Goal: Navigation & Orientation: Find specific page/section

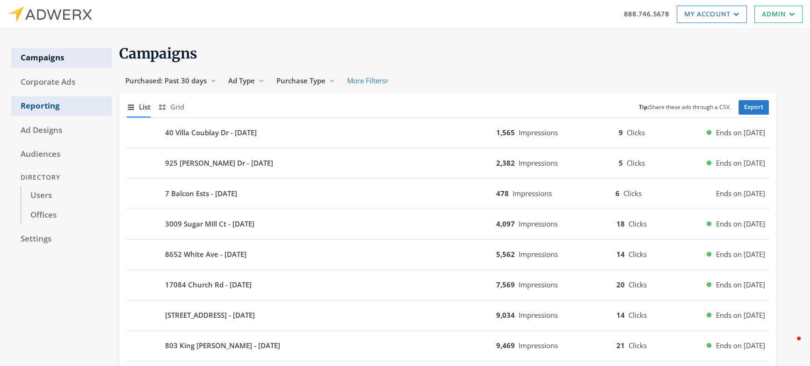
click at [52, 110] on link "Reporting" at bounding box center [61, 106] width 101 height 20
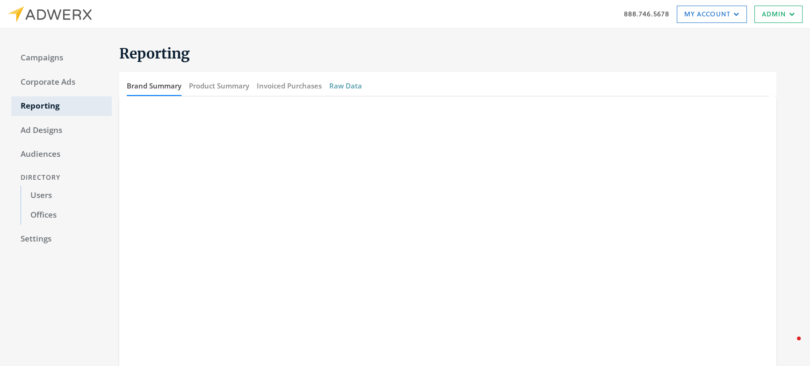
click at [353, 87] on button "Raw Data" at bounding box center [345, 86] width 33 height 20
click at [272, 85] on button "Invoiced Purchases" at bounding box center [289, 86] width 65 height 20
click at [231, 87] on button "Product Summary" at bounding box center [219, 86] width 60 height 20
click at [161, 87] on button "Brand Summary" at bounding box center [154, 86] width 55 height 20
click at [64, 159] on link "Audiences" at bounding box center [61, 155] width 101 height 20
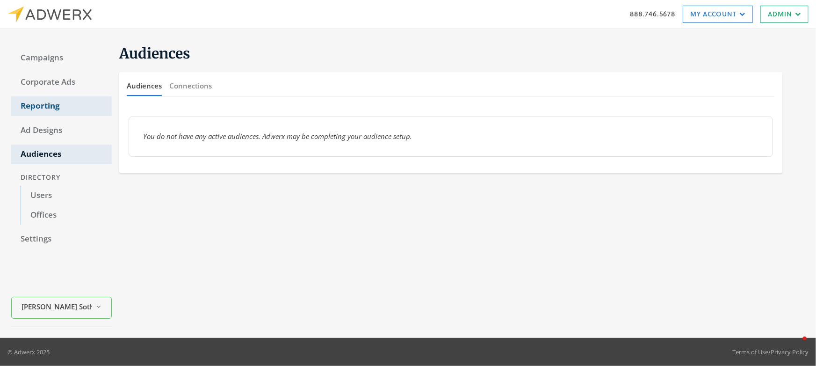
click at [58, 106] on link "Reporting" at bounding box center [61, 106] width 101 height 20
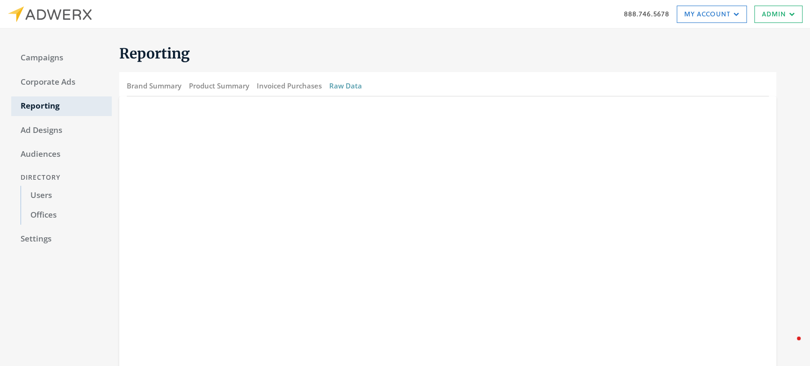
click at [348, 87] on button "Raw Data" at bounding box center [345, 86] width 33 height 20
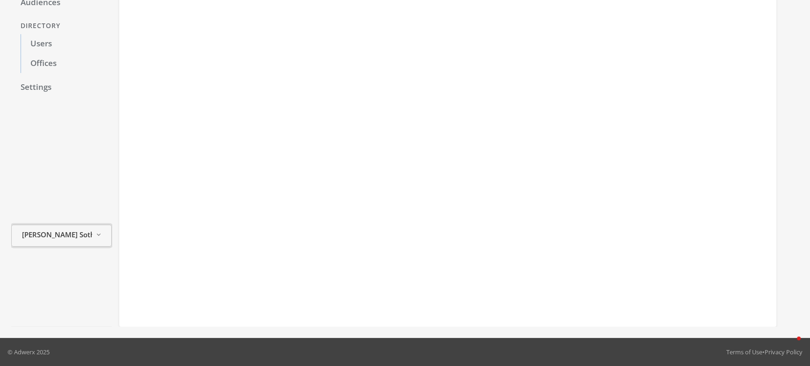
click at [52, 236] on span "Dielmann Sotheby's International Realty" at bounding box center [57, 234] width 70 height 11
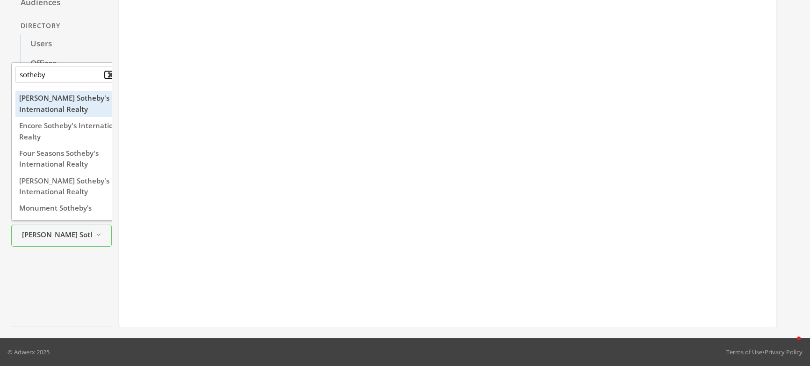
click at [108, 76] on icon "Close Icon" at bounding box center [111, 74] width 7 height 7
click at [105, 76] on input "sotheby" at bounding box center [61, 75] width 87 height 12
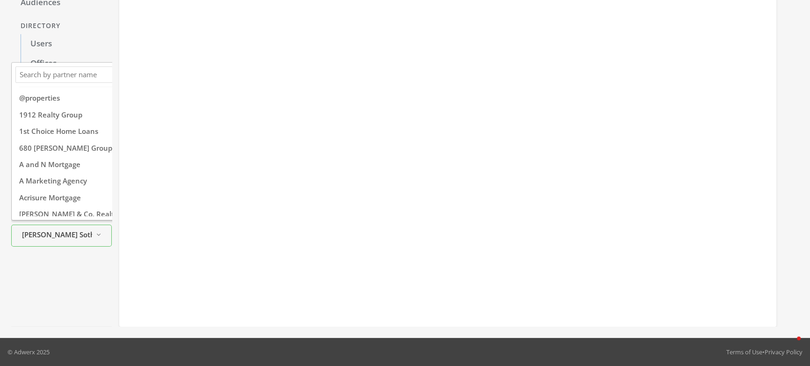
scroll to position [0, 6]
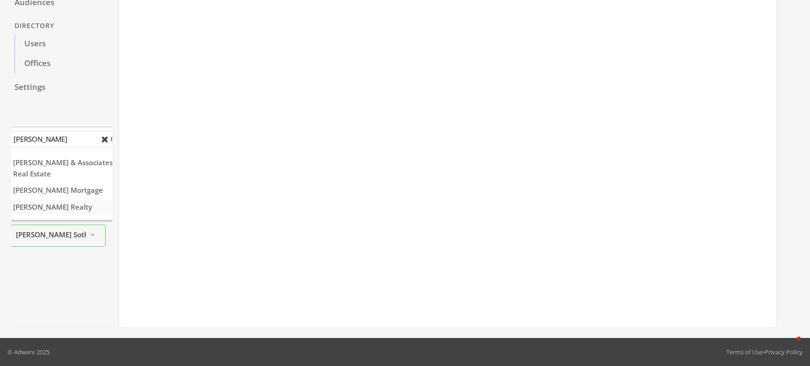
type input "smith"
click at [49, 202] on span "Smith Realty" at bounding box center [52, 206] width 79 height 9
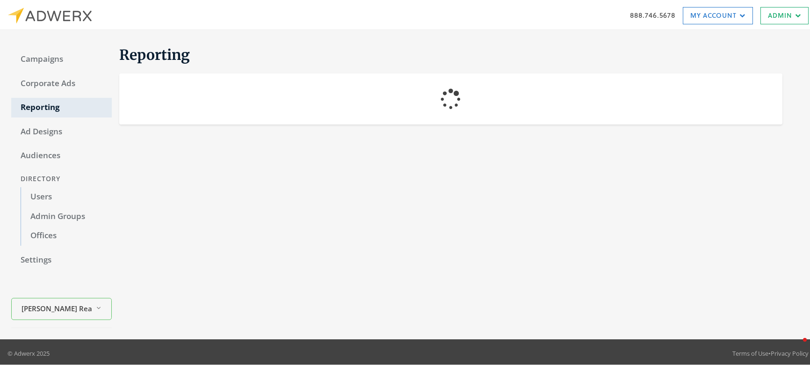
scroll to position [0, 0]
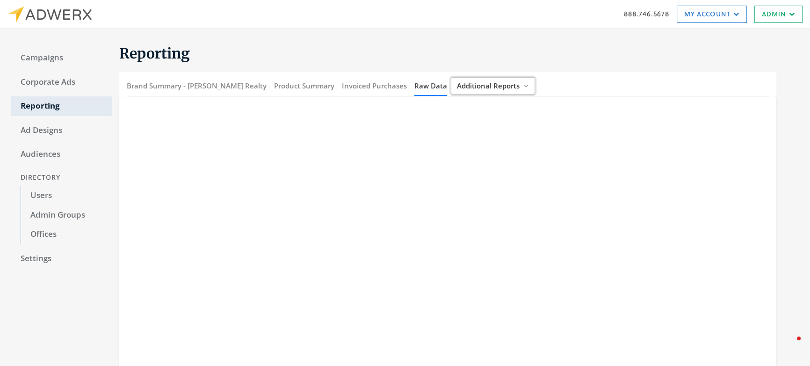
click at [476, 87] on span "Additional Reports" at bounding box center [488, 85] width 63 height 9
click at [472, 113] on span "Campaign Aggregates" at bounding box center [495, 108] width 73 height 9
click at [414, 88] on button "Raw Data" at bounding box center [430, 86] width 33 height 20
click at [50, 60] on link "Campaigns" at bounding box center [61, 58] width 101 height 20
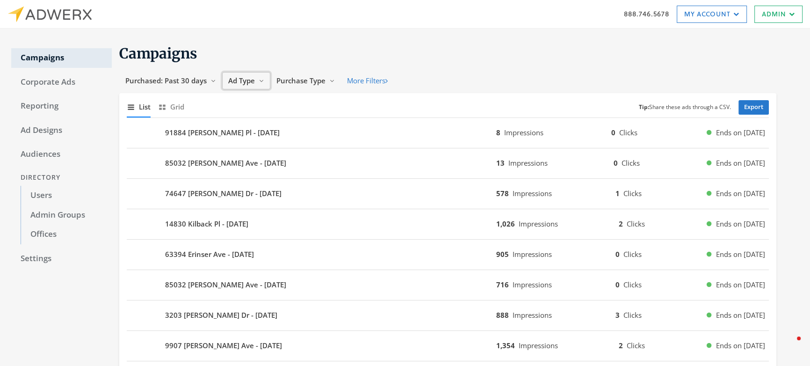
click at [244, 84] on span "Ad Type" at bounding box center [241, 80] width 27 height 9
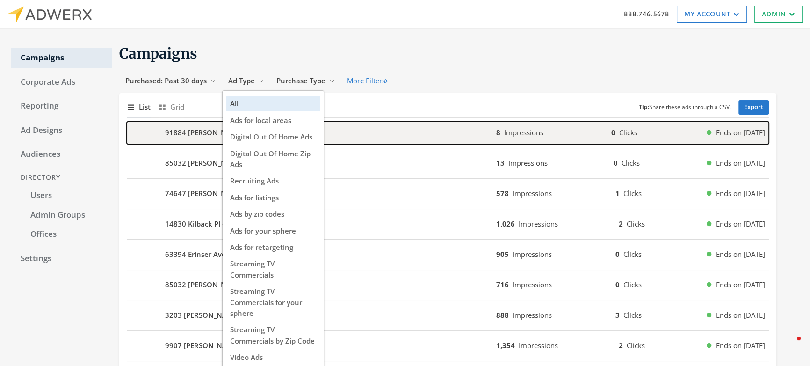
click at [190, 135] on b "91884 Ollie Pl - 2025-08-12" at bounding box center [222, 132] width 115 height 11
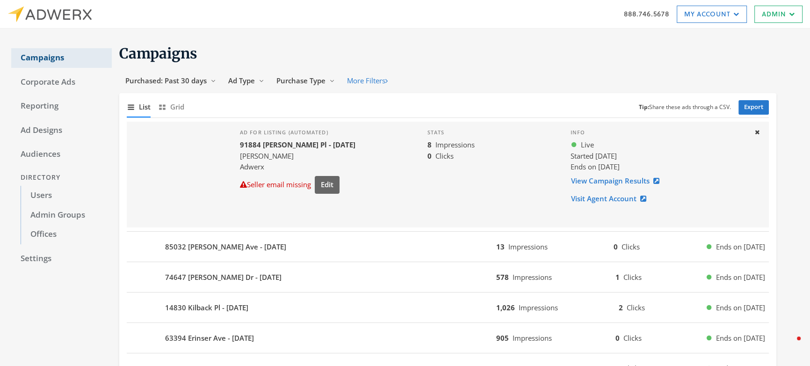
click at [58, 59] on link "Campaigns" at bounding box center [61, 58] width 101 height 20
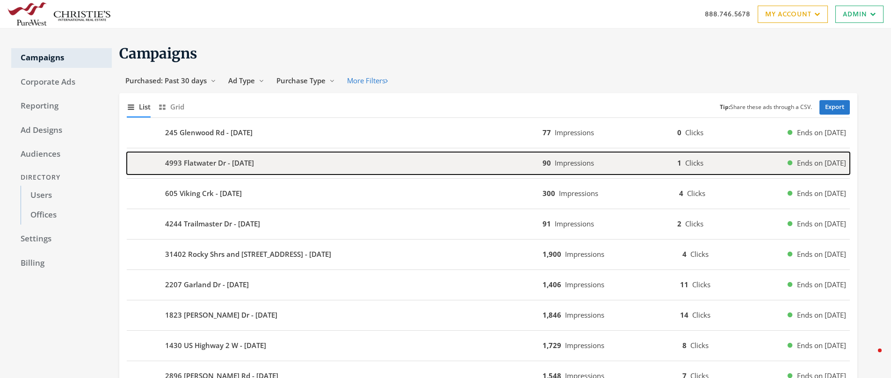
click at [232, 161] on b "4993 Flatwater Dr - [DATE]" at bounding box center [209, 163] width 89 height 11
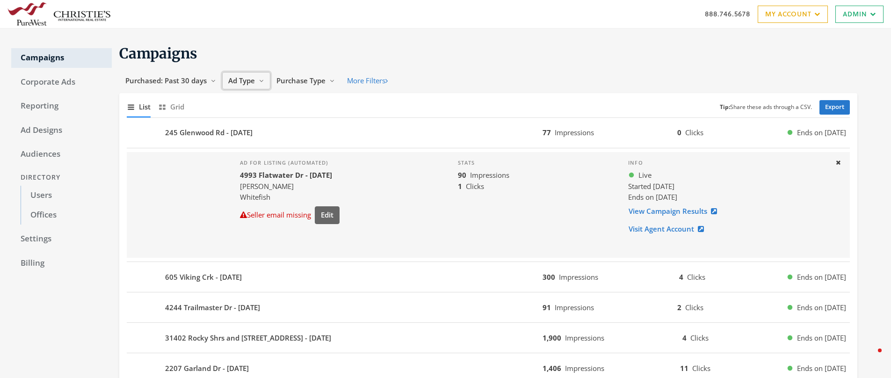
click at [255, 84] on button "Ad Type Reveal list of Ad Type" at bounding box center [246, 80] width 48 height 17
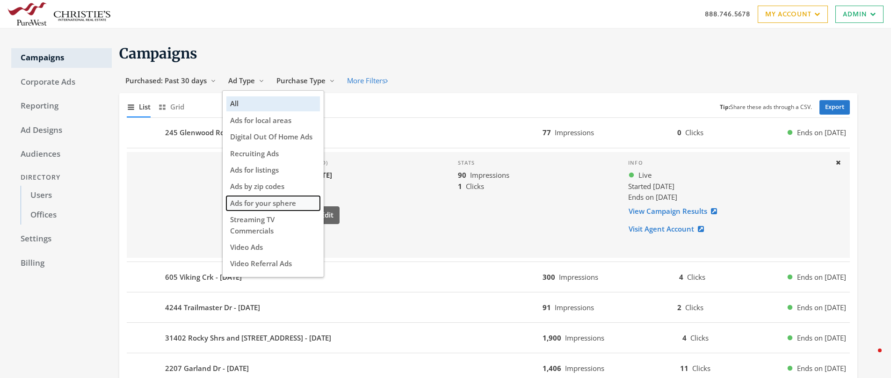
click at [285, 205] on span "Ads for your sphere" at bounding box center [263, 202] width 66 height 9
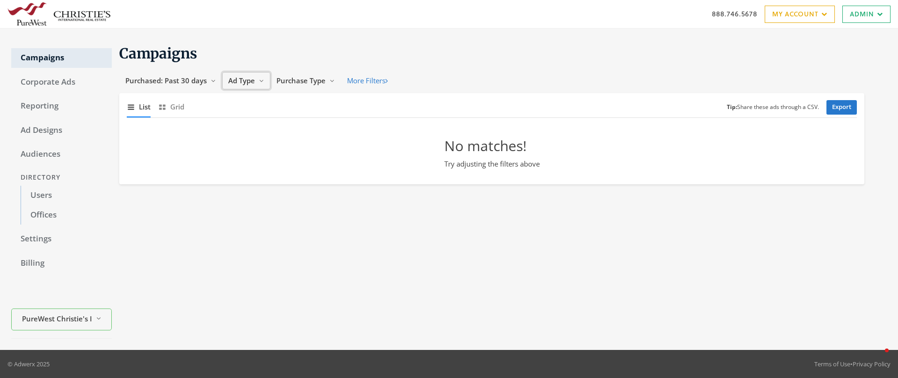
click at [253, 83] on span "Ad Type" at bounding box center [241, 80] width 27 height 9
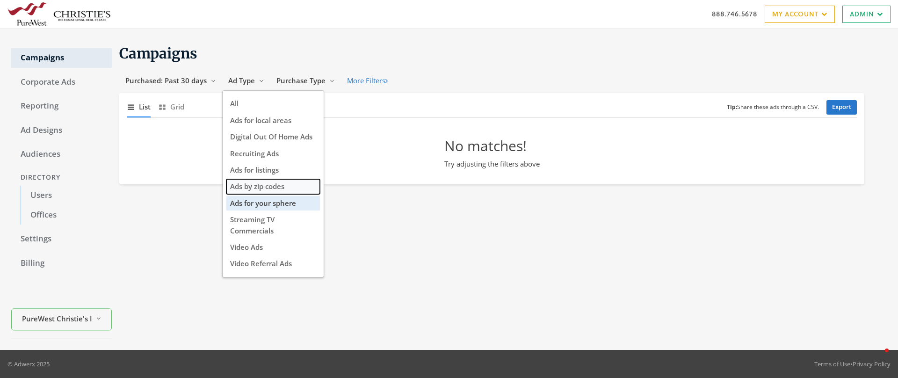
click at [273, 183] on span "Ads by zip codes" at bounding box center [257, 186] width 54 height 9
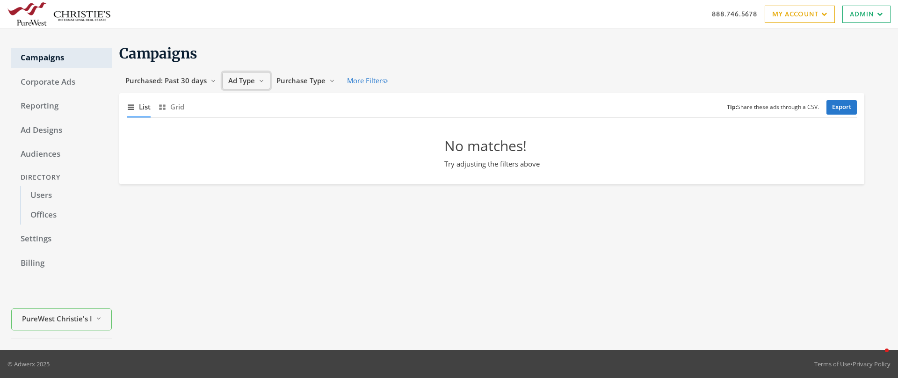
click at [243, 83] on span "Ad Type" at bounding box center [241, 80] width 27 height 9
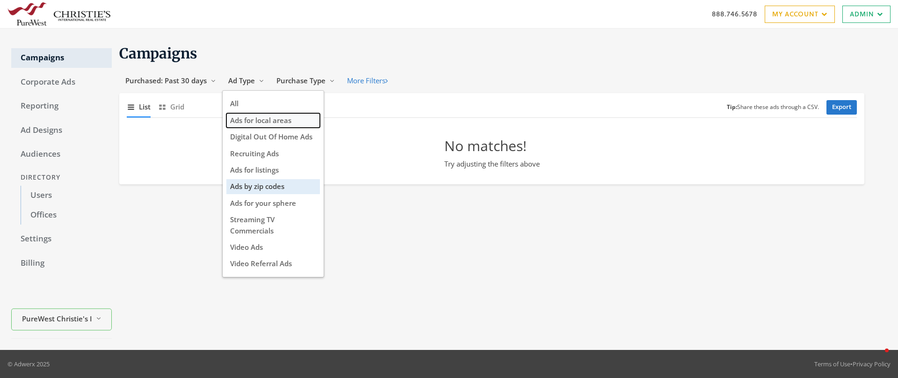
click at [258, 126] on button "Ads for local areas" at bounding box center [273, 120] width 94 height 15
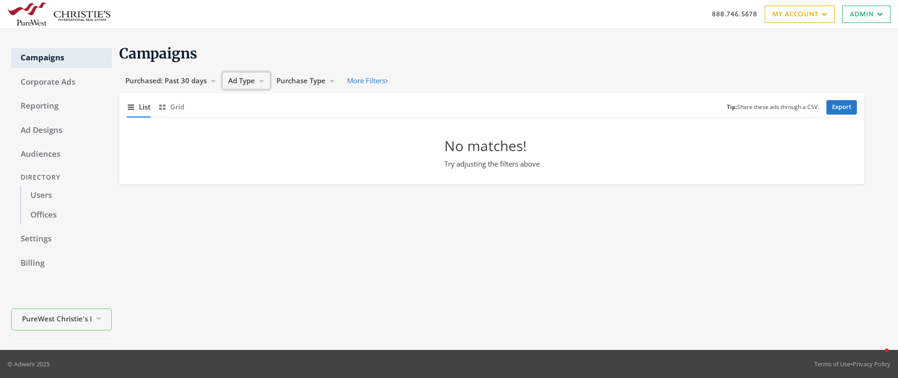
click at [243, 80] on span "Ad Type" at bounding box center [241, 80] width 27 height 9
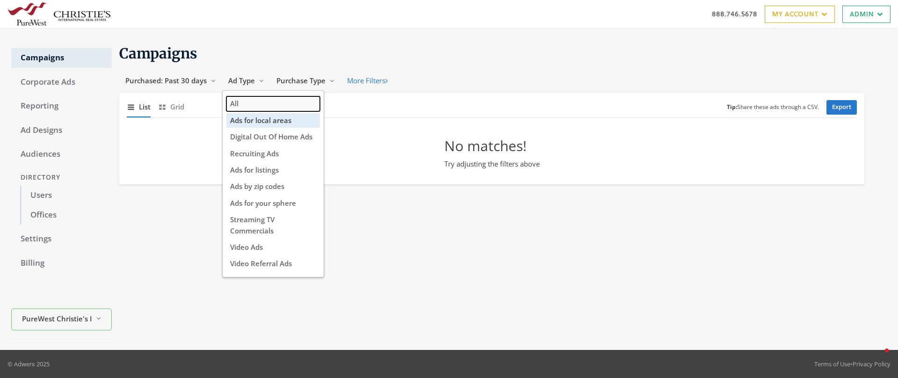
click at [257, 102] on button "All" at bounding box center [273, 103] width 94 height 15
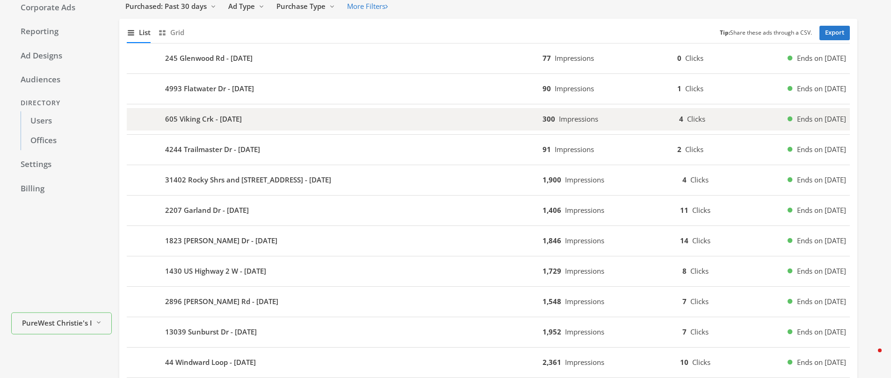
scroll to position [552, 0]
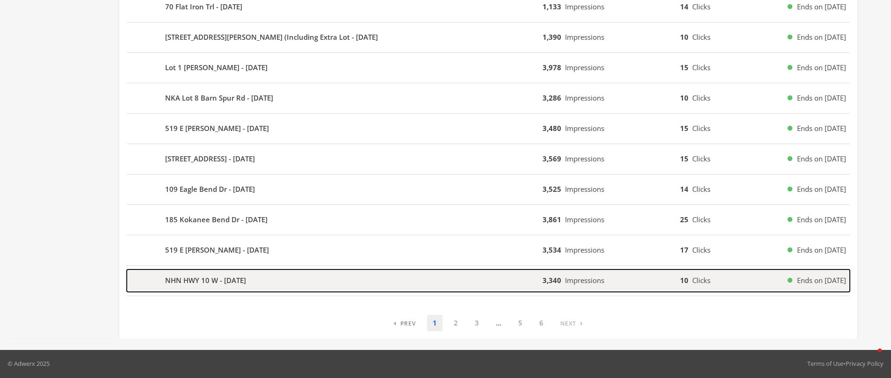
click at [535, 270] on div "NHN HWY 10 W - 2025-08-08" at bounding box center [335, 280] width 416 height 22
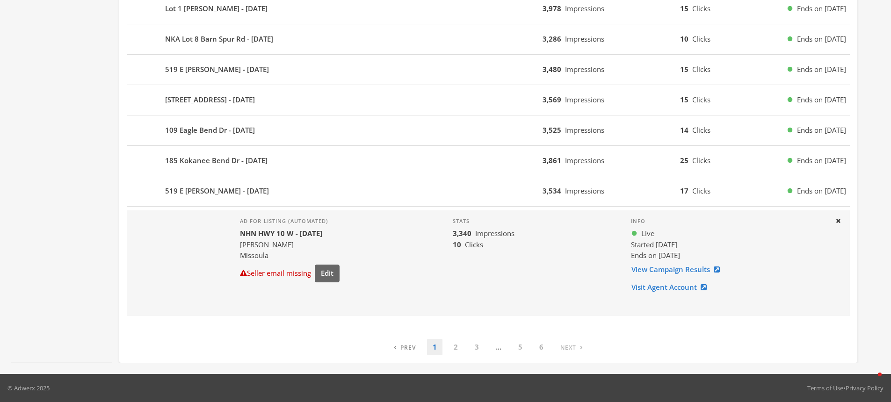
scroll to position [0, 0]
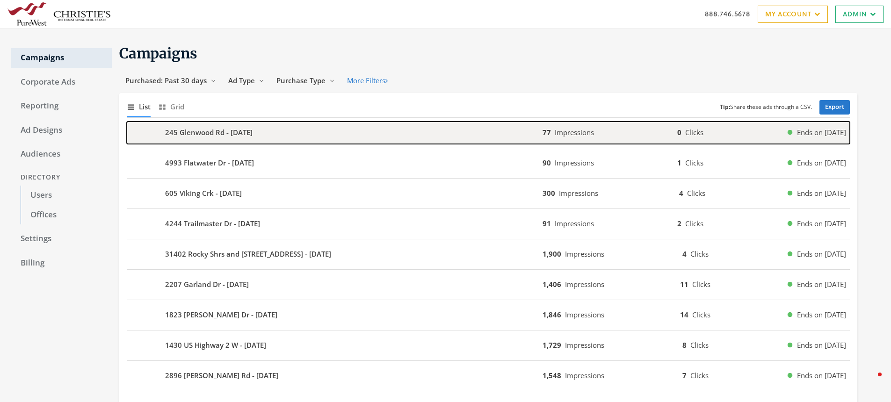
click at [293, 132] on div "245 Glenwood Rd - 2025-08-12" at bounding box center [335, 133] width 416 height 22
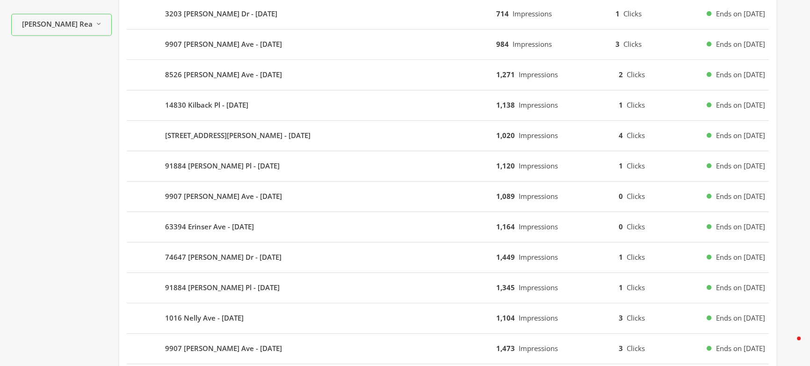
scroll to position [371, 0]
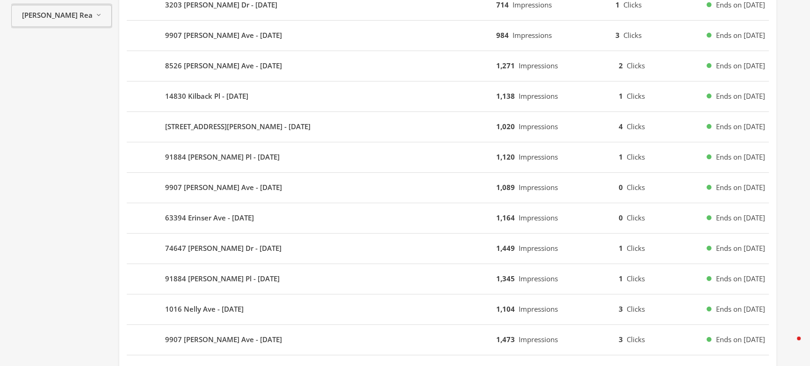
click at [58, 17] on span "[PERSON_NAME] Realty" at bounding box center [57, 15] width 70 height 11
click at [52, 18] on span "Smith Realty" at bounding box center [57, 15] width 70 height 11
click at [78, 26] on button "Smith Realty Reveal list of Smith Realty" at bounding box center [61, 16] width 101 height 22
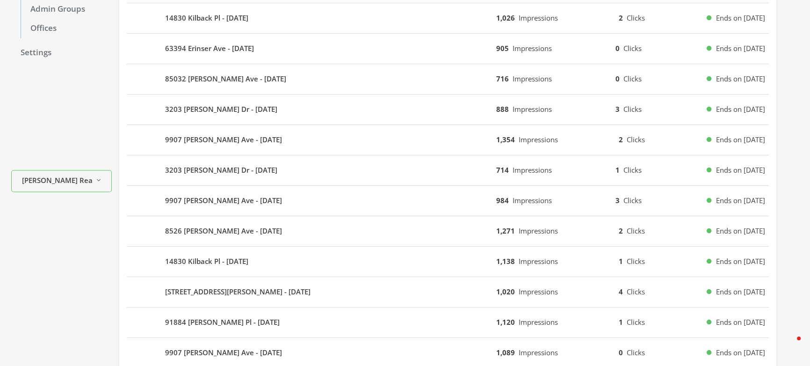
scroll to position [214, 0]
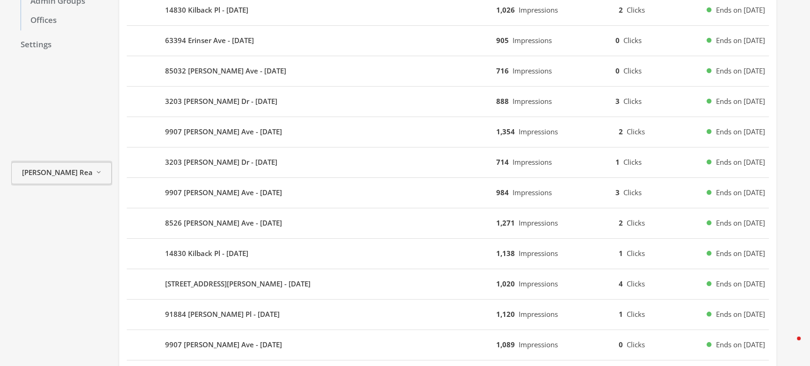
click at [54, 179] on button "Smith Realty Reveal list of Smith Realty" at bounding box center [61, 173] width 101 height 22
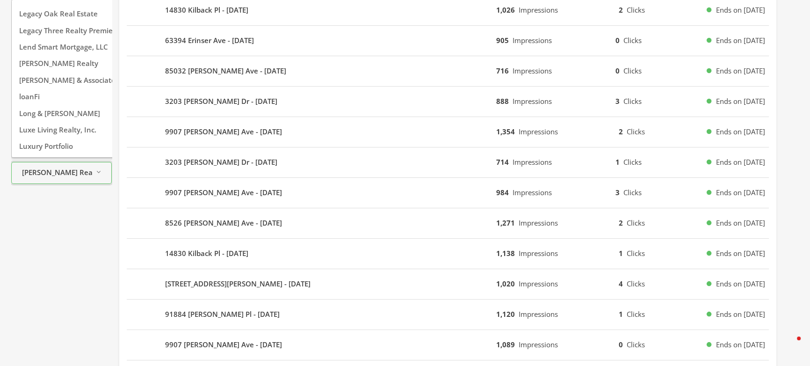
scroll to position [3928, 0]
click at [61, 189] on span "M4 Home Investments" at bounding box center [57, 193] width 77 height 9
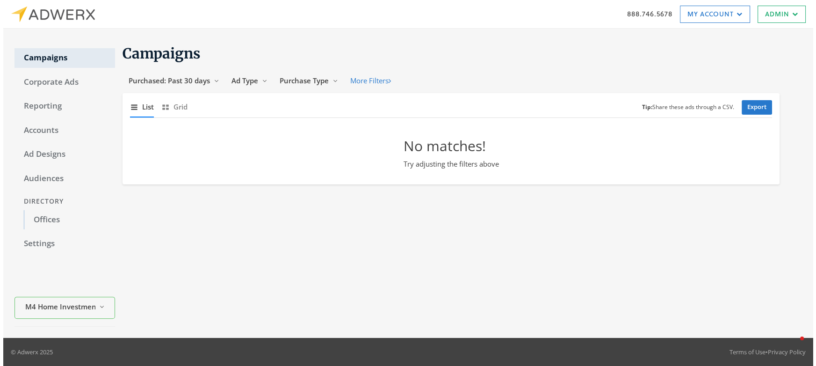
scroll to position [0, 0]
drag, startPoint x: 56, startPoint y: 301, endPoint x: 54, endPoint y: 317, distance: 16.1
click at [56, 301] on span "M4 Home Investments" at bounding box center [57, 306] width 70 height 11
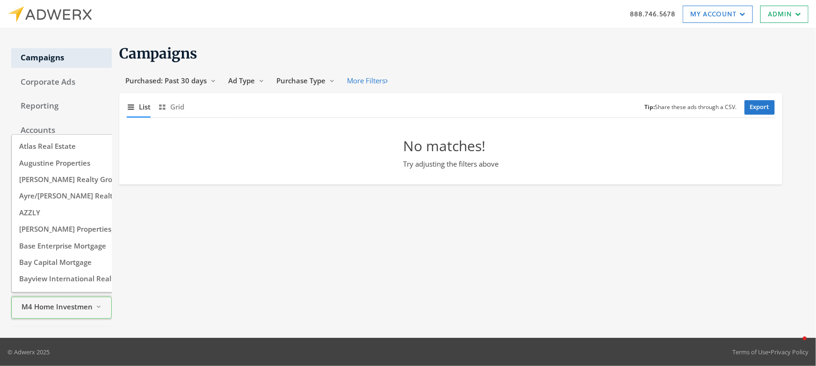
scroll to position [501, 0]
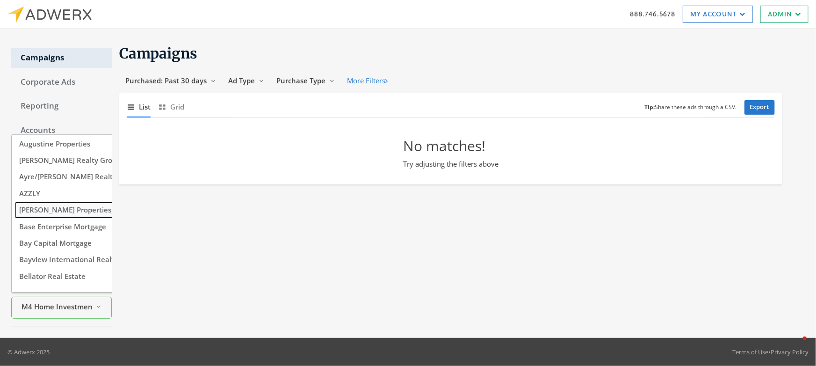
click at [60, 205] on span "Bailey Properties, Inc" at bounding box center [72, 209] width 106 height 9
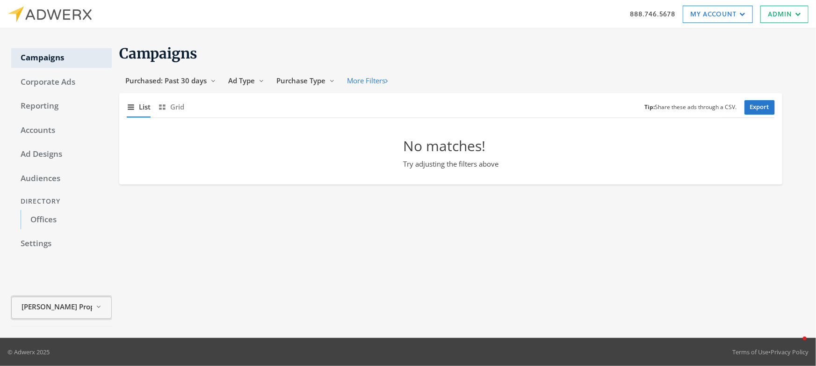
click at [55, 304] on span "Bailey Properties, Inc" at bounding box center [57, 306] width 70 height 11
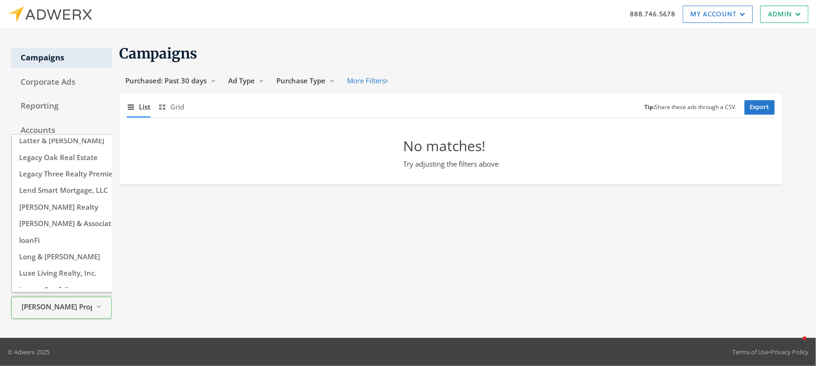
scroll to position [3939, 0]
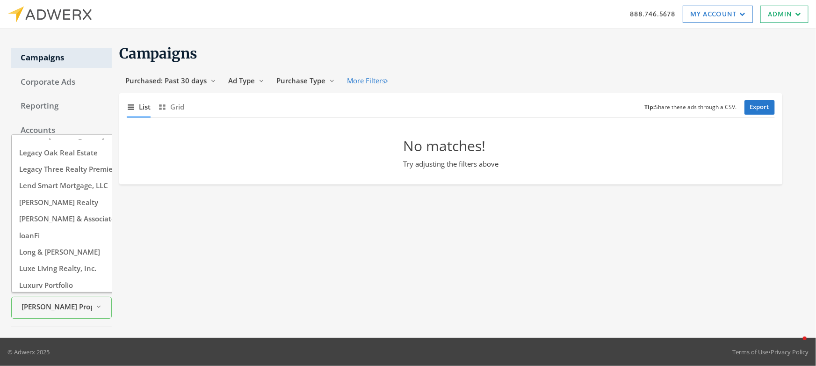
click at [75, 313] on span "M4 Home Investments" at bounding box center [57, 317] width 77 height 9
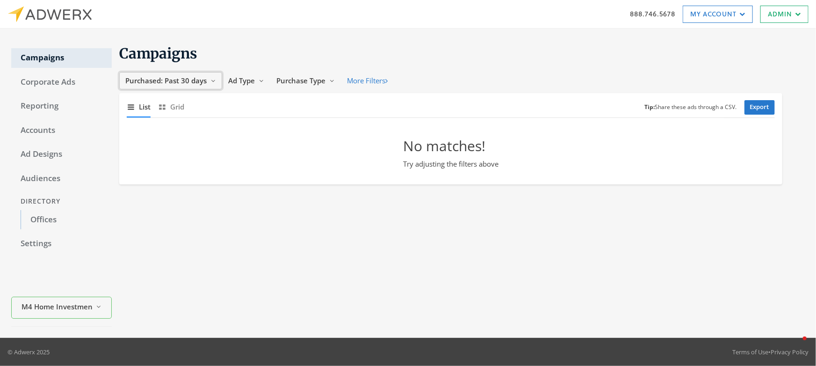
click at [180, 80] on span "Purchased: Past 30 days" at bounding box center [165, 80] width 81 height 9
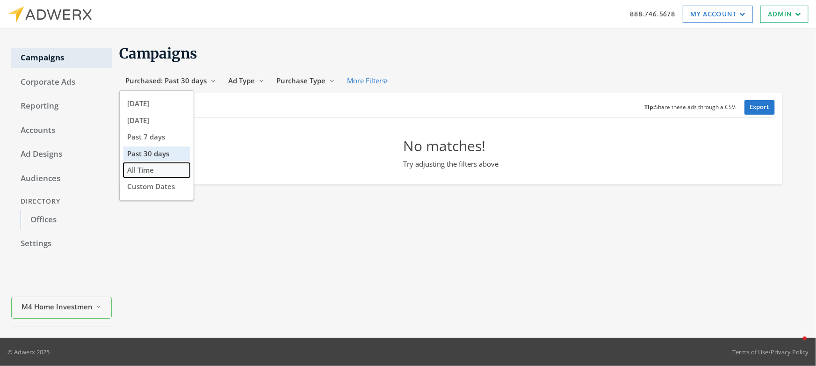
click at [149, 168] on span "All Time" at bounding box center [140, 169] width 27 height 9
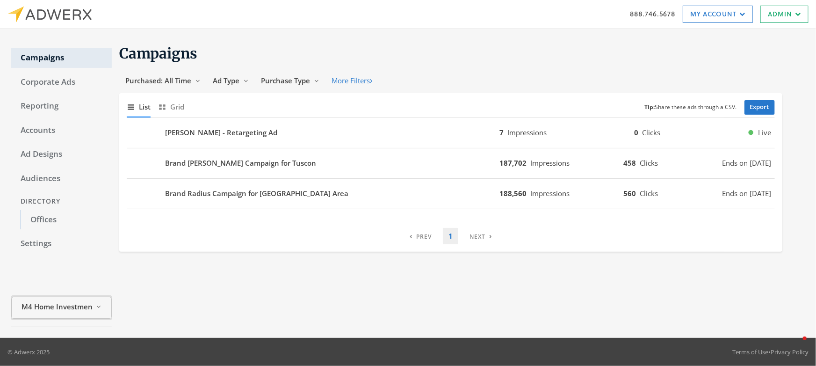
click at [56, 307] on span "M4 Home Investments" at bounding box center [57, 306] width 70 height 11
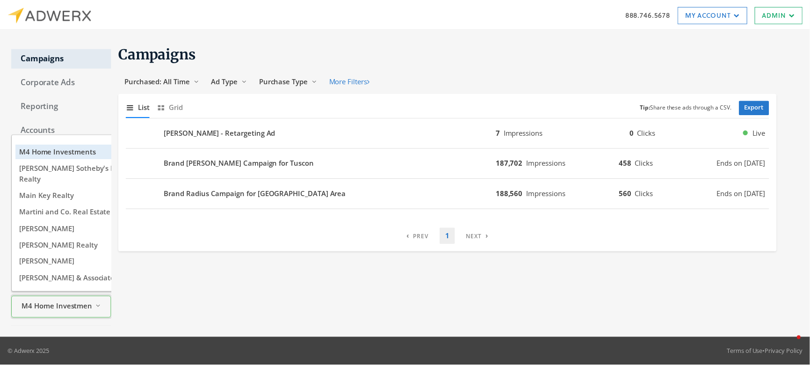
scroll to position [4106, 0]
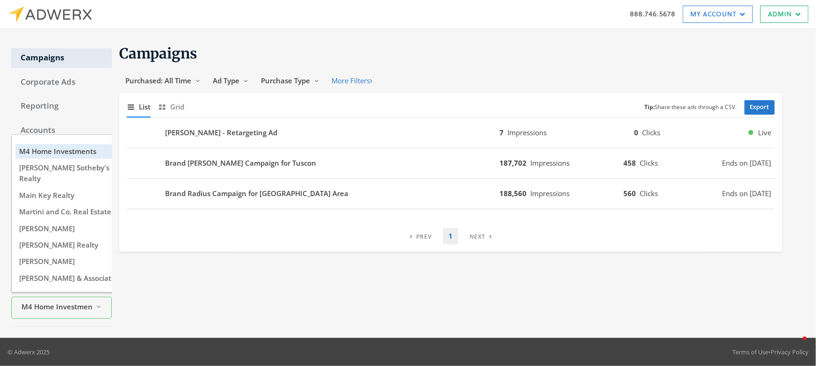
click at [72, 306] on span "MidPoint Technology Group" at bounding box center [66, 310] width 94 height 9
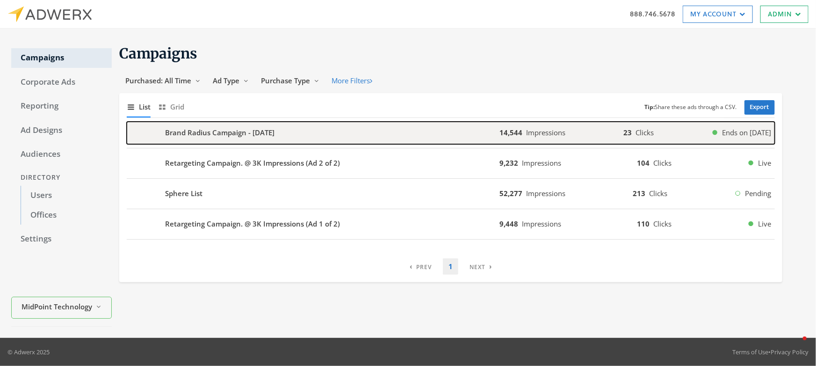
click at [186, 130] on b "Brand Radius Campaign - 2024-05-14" at bounding box center [219, 132] width 109 height 11
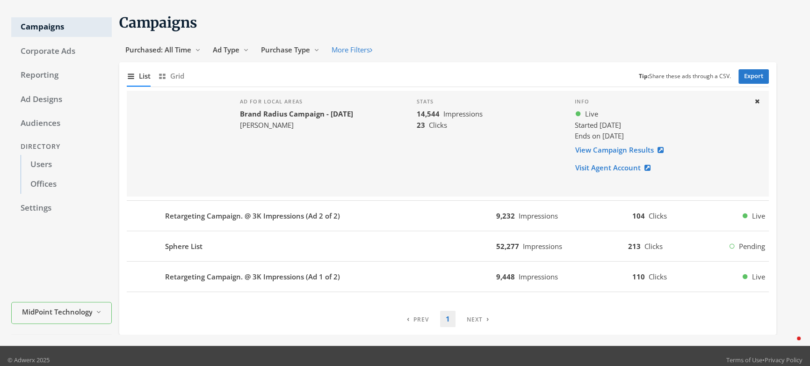
scroll to position [38, 0]
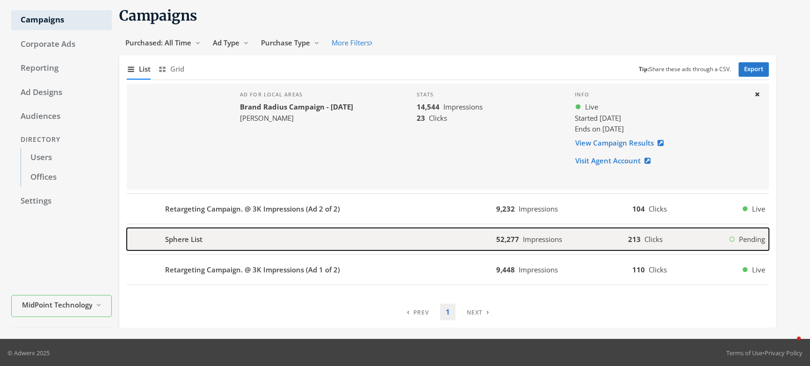
click at [178, 234] on b "Sphere List" at bounding box center [183, 239] width 37 height 11
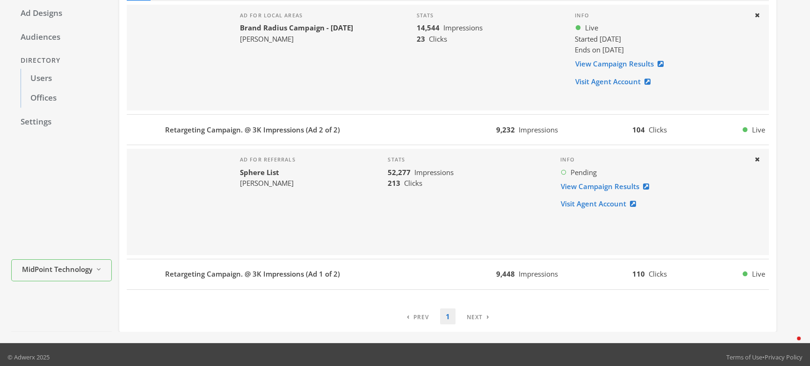
scroll to position [122, 0]
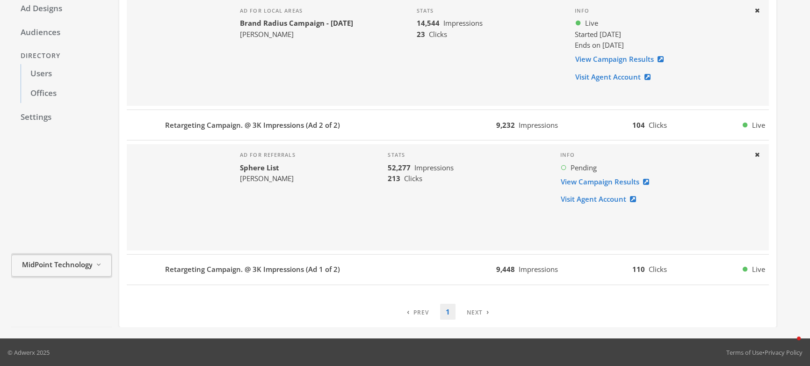
click at [80, 269] on span "MidPoint Technology Group" at bounding box center [57, 264] width 70 height 11
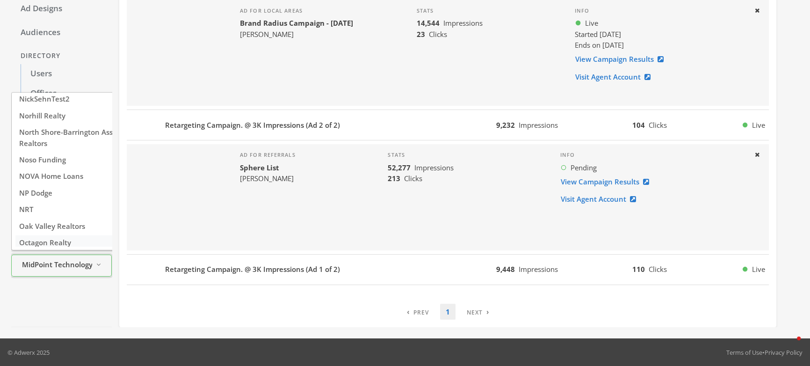
scroll to position [4726, 0]
click at [62, 315] on button "OriginPoint" at bounding box center [87, 322] width 144 height 15
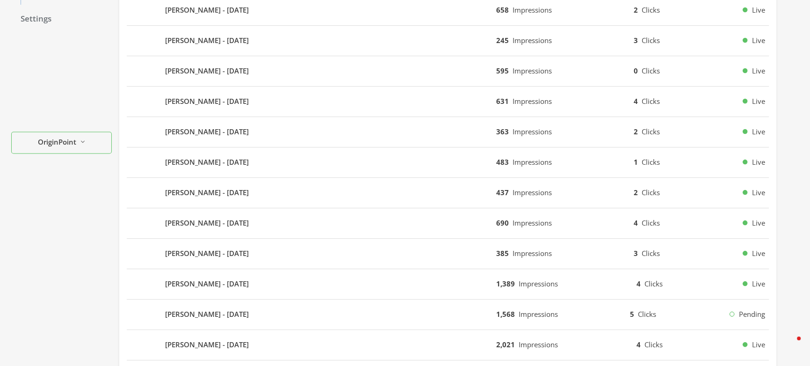
scroll to position [251, 0]
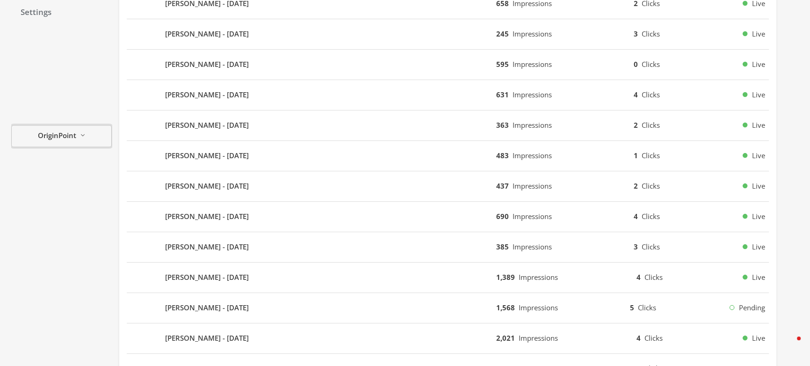
click at [64, 126] on button "OriginPoint Reveal list of OriginPoint" at bounding box center [61, 136] width 101 height 22
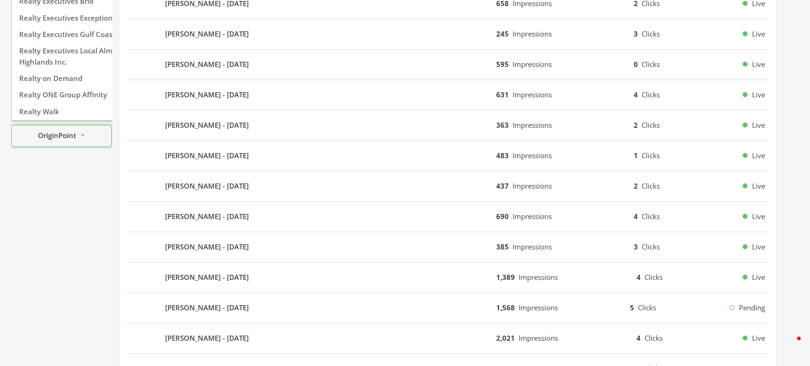
scroll to position [5693, 0]
click at [66, 197] on span "Rentals America" at bounding box center [46, 201] width 55 height 9
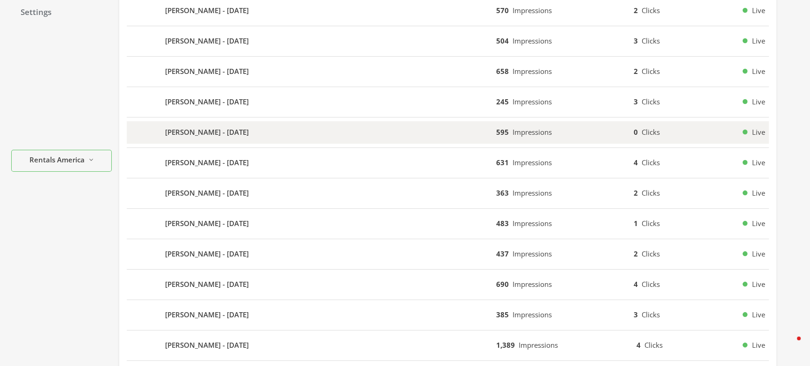
scroll to position [76, 0]
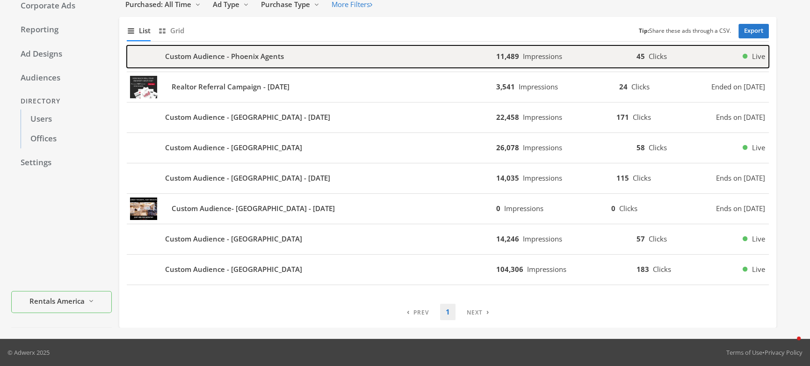
click at [145, 56] on div "button" at bounding box center [140, 56] width 27 height 22
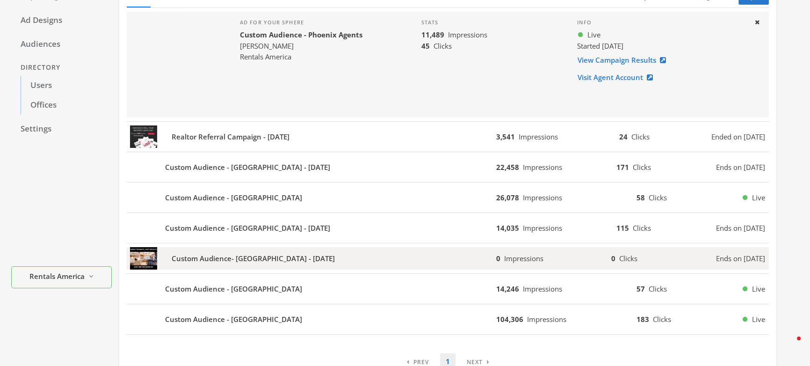
scroll to position [116, 0]
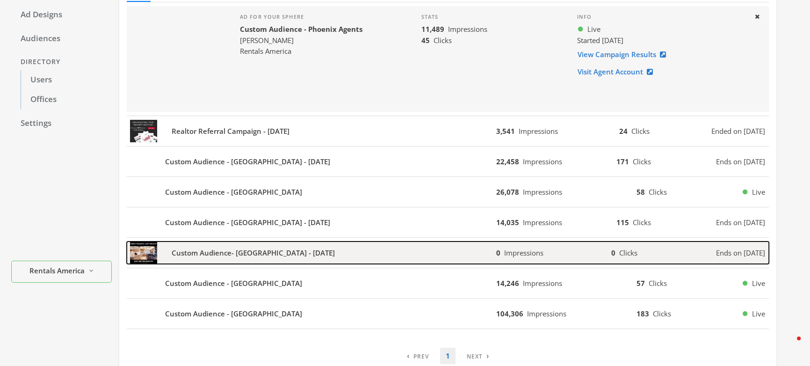
click at [206, 247] on b "Custom Audience- Las Vegas - 2021-06-29" at bounding box center [253, 252] width 163 height 11
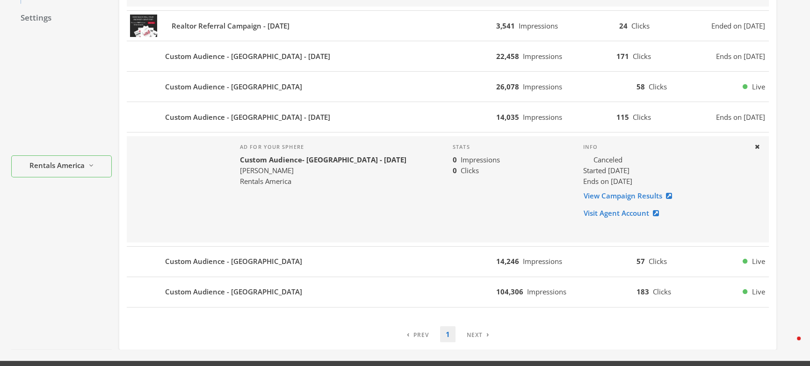
scroll to position [243, 0]
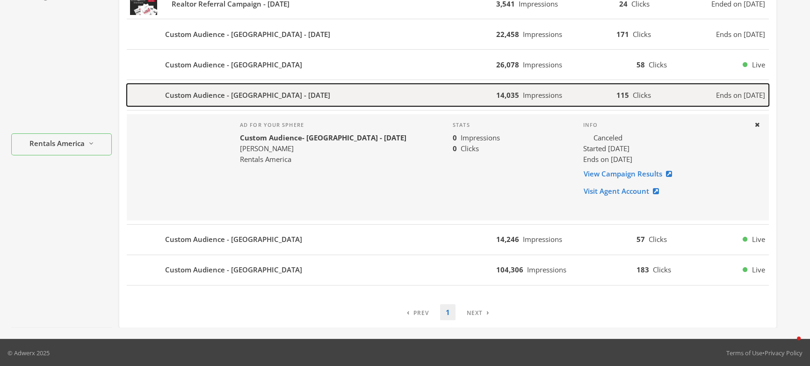
click at [209, 97] on b "Custom Audience - Dallas - 2021-06-29" at bounding box center [247, 95] width 165 height 11
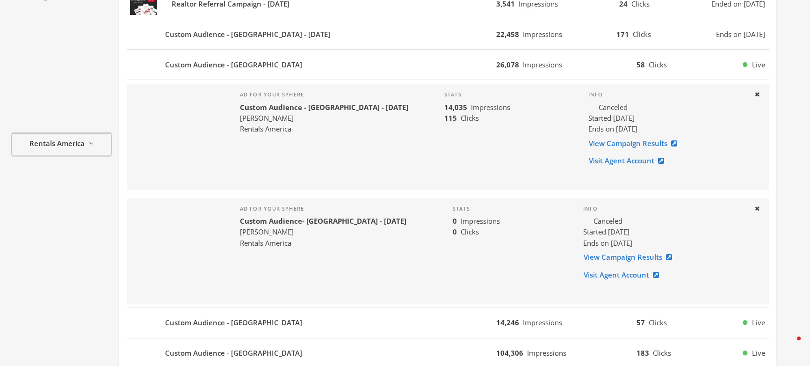
click at [79, 138] on span "Rentals America" at bounding box center [56, 143] width 55 height 11
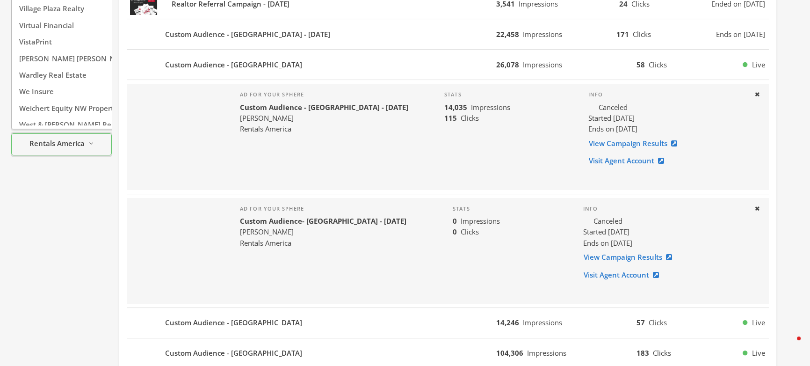
scroll to position [7200, 0]
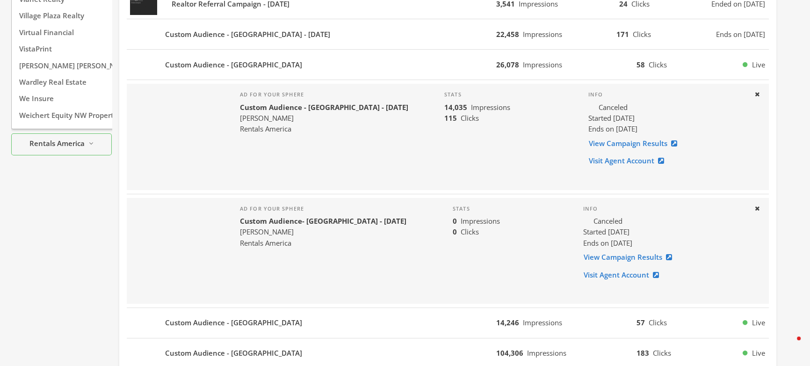
click at [45, 254] on span "Wing Zone" at bounding box center [37, 258] width 36 height 9
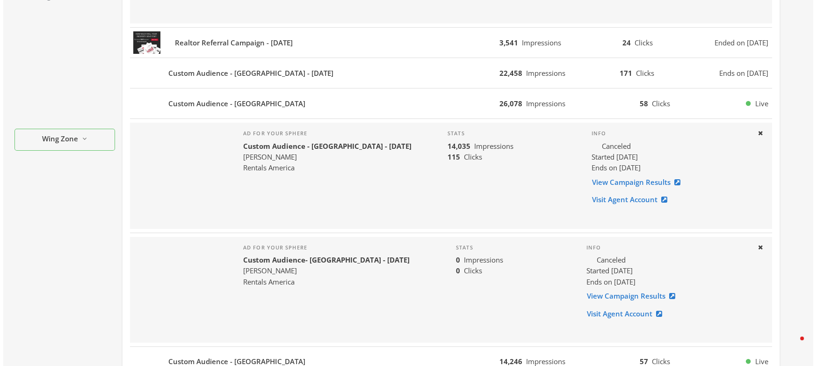
scroll to position [0, 0]
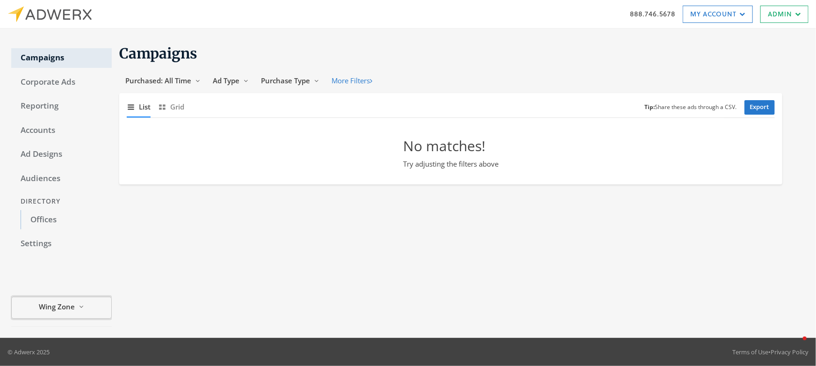
click at [46, 305] on span "Wing Zone" at bounding box center [57, 306] width 36 height 11
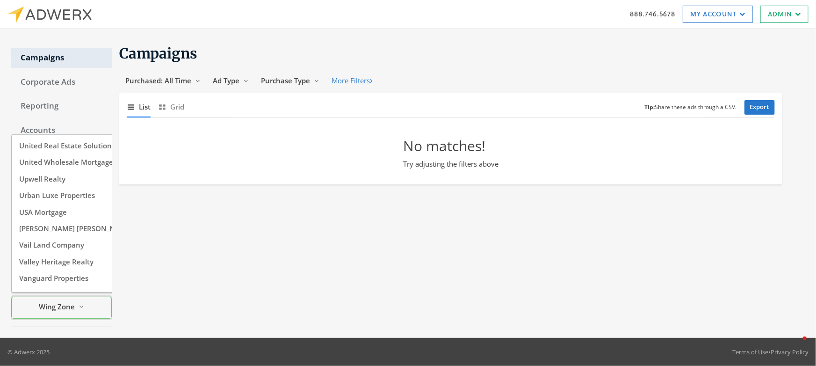
scroll to position [7041, 0]
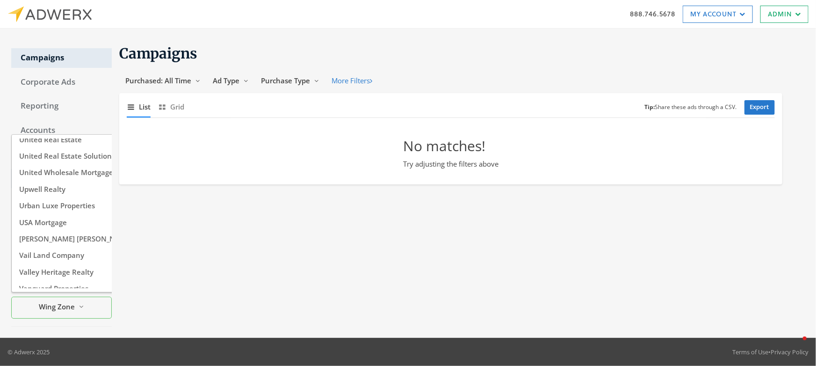
click at [51, 365] on span "VistaPrint" at bounding box center [35, 370] width 33 height 9
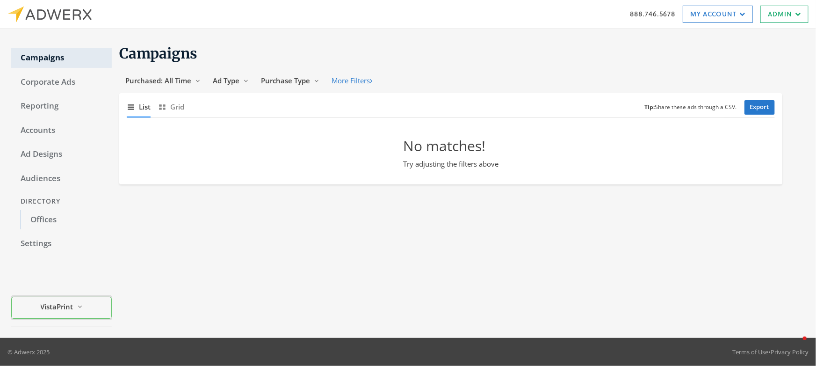
drag, startPoint x: 67, startPoint y: 306, endPoint x: 60, endPoint y: 288, distance: 19.5
click at [67, 305] on span "VistaPrint" at bounding box center [57, 306] width 33 height 11
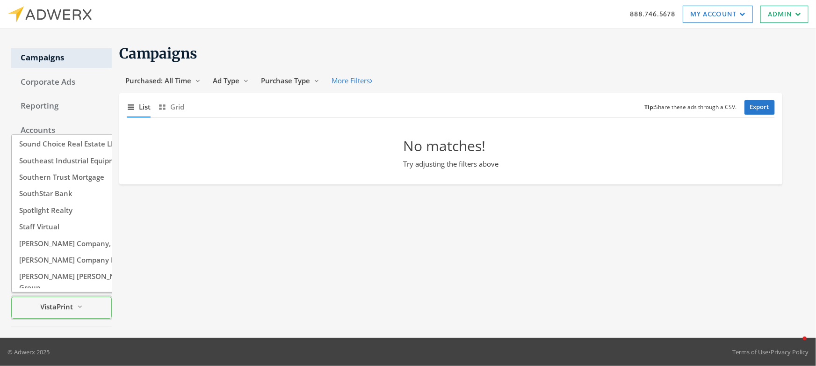
scroll to position [6353, 0]
click at [59, 349] on span "Synergy Face + Body" at bounding box center [53, 353] width 69 height 9
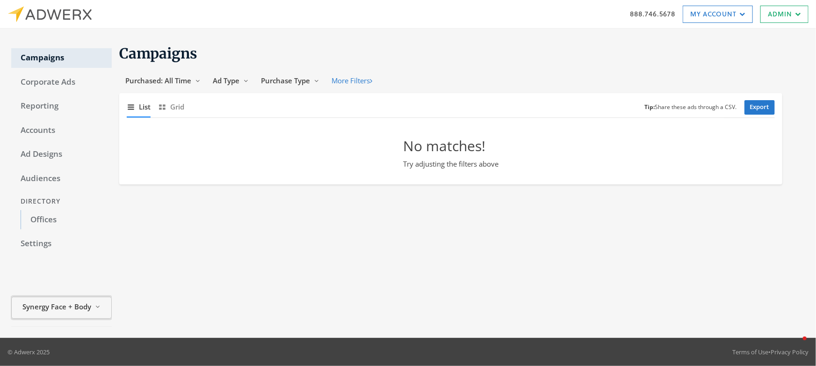
click at [73, 311] on span "Synergy Face + Body" at bounding box center [56, 306] width 69 height 11
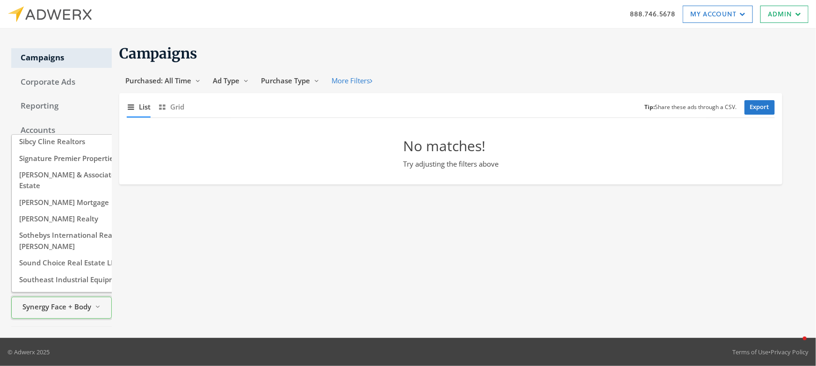
scroll to position [6233, 0]
click at [55, 341] on span "Staff Virtual" at bounding box center [39, 345] width 40 height 9
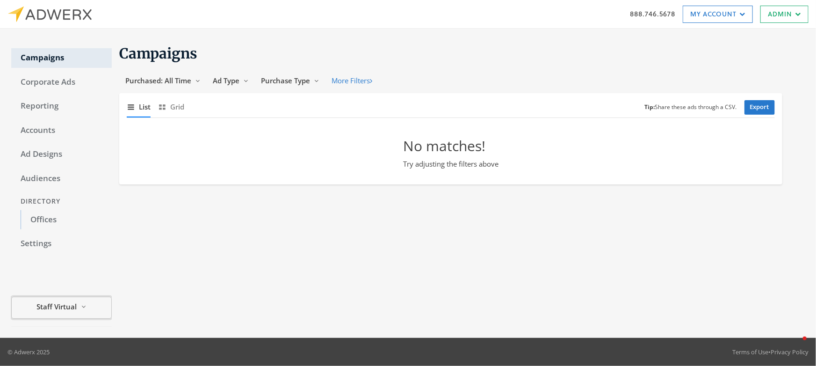
drag, startPoint x: 72, startPoint y: 309, endPoint x: 72, endPoint y: 300, distance: 9.4
click at [72, 309] on span "Staff Virtual" at bounding box center [57, 306] width 40 height 11
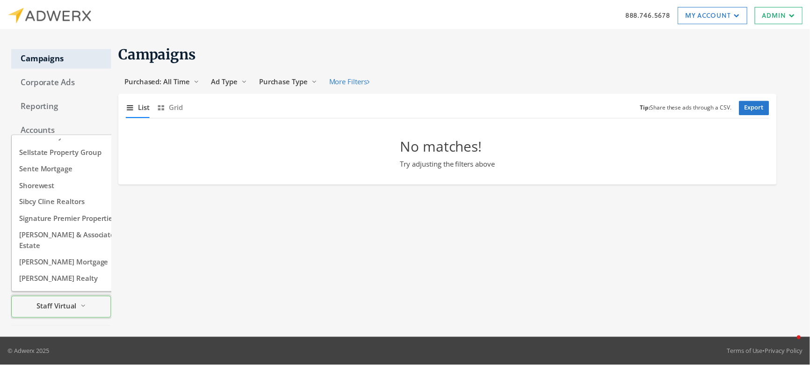
scroll to position [6174, 0]
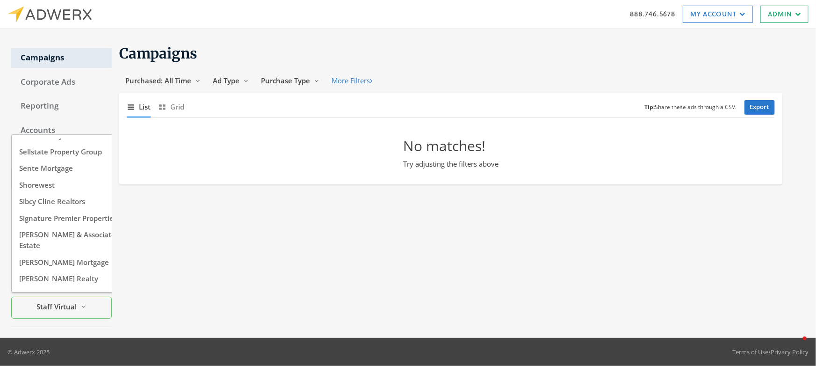
click at [62, 334] on span "Southeast Industrial Equipment" at bounding box center [73, 338] width 108 height 9
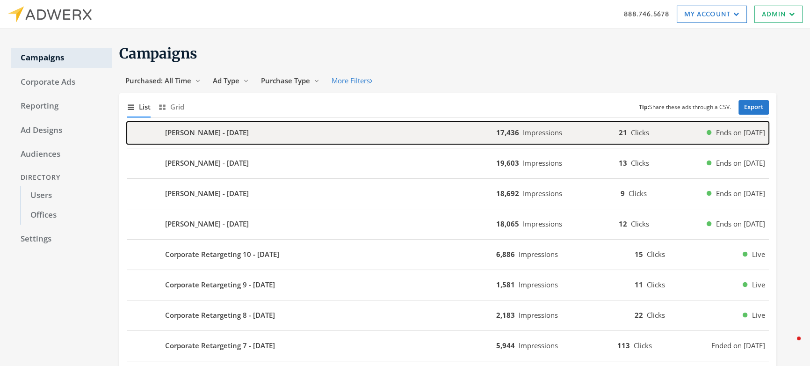
click at [152, 130] on div "button" at bounding box center [140, 133] width 27 height 22
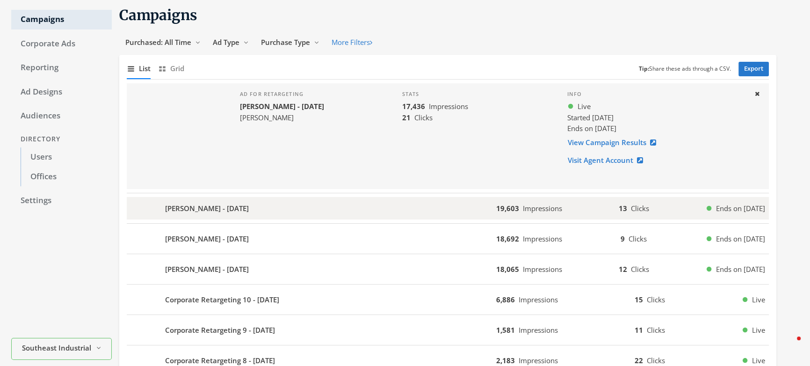
scroll to position [40, 0]
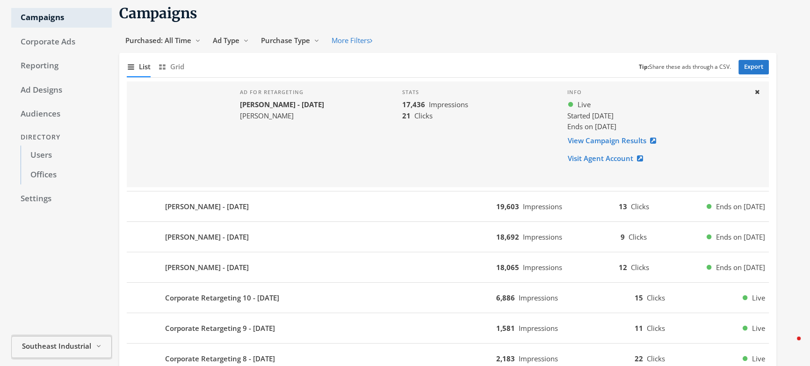
click at [56, 346] on span "Southeast Industrial Equipment" at bounding box center [57, 346] width 70 height 11
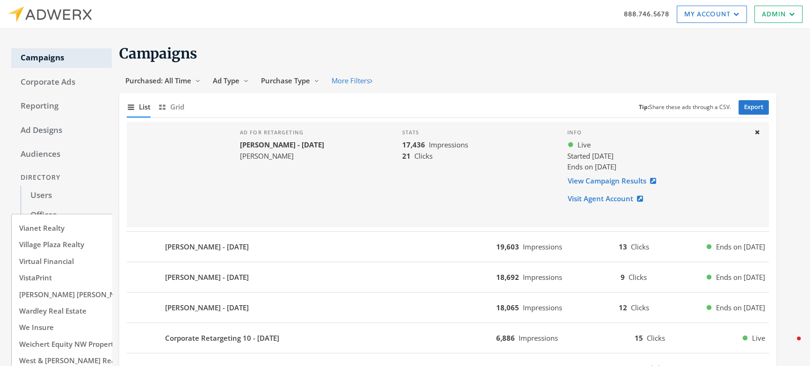
scroll to position [0, 0]
click at [701, 22] on link "My Account" at bounding box center [712, 14] width 70 height 17
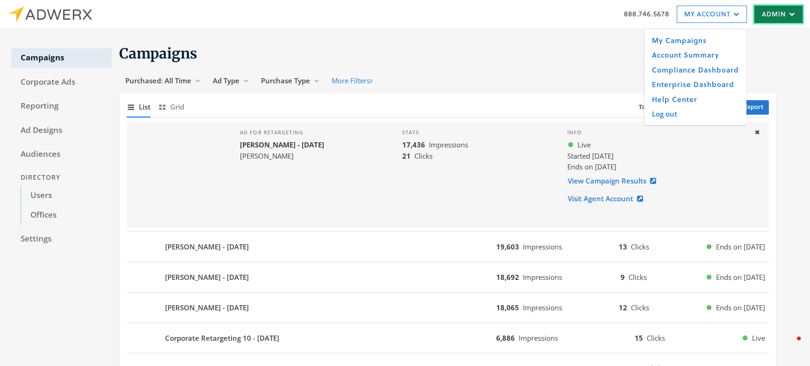
click at [774, 10] on link "Admin" at bounding box center [779, 14] width 48 height 17
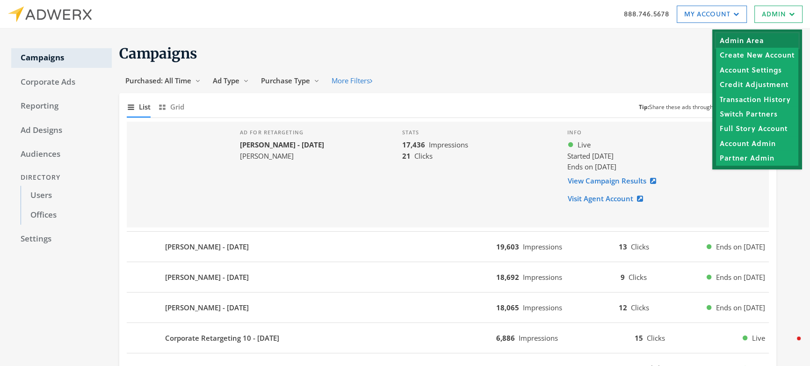
click at [769, 44] on link "Admin Area" at bounding box center [757, 40] width 82 height 15
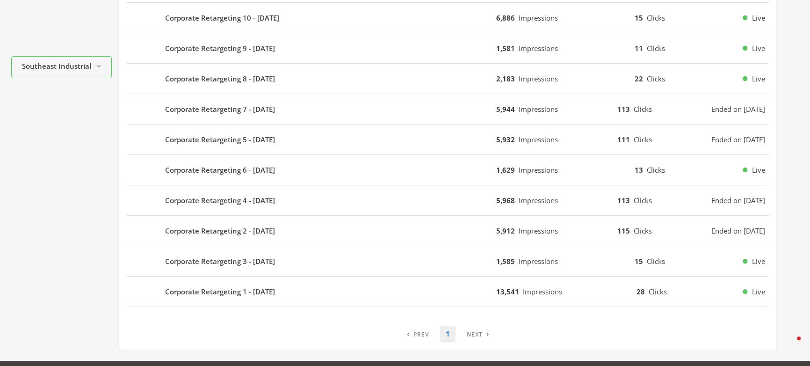
scroll to position [341, 0]
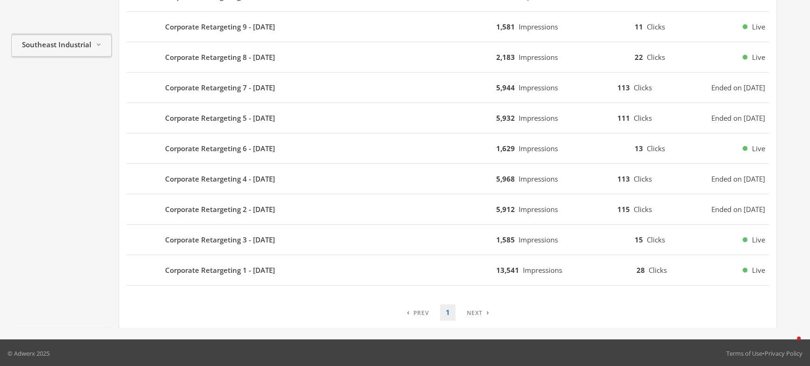
click at [58, 43] on span "Southeast Industrial Equipment" at bounding box center [57, 44] width 70 height 11
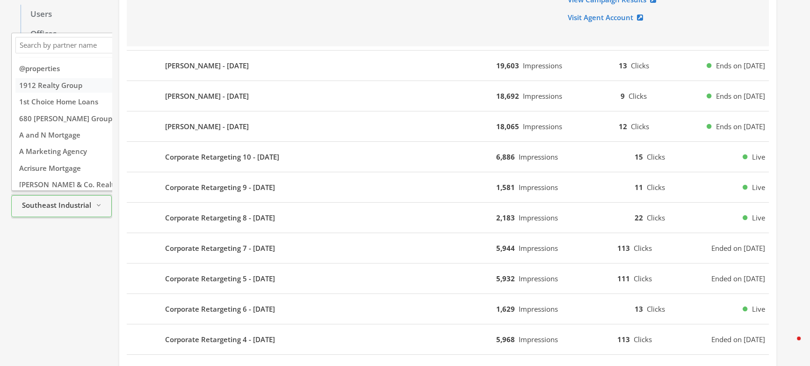
scroll to position [180, 0]
click at [66, 47] on input "Search Magnifying Glass" at bounding box center [83, 47] width 131 height 12
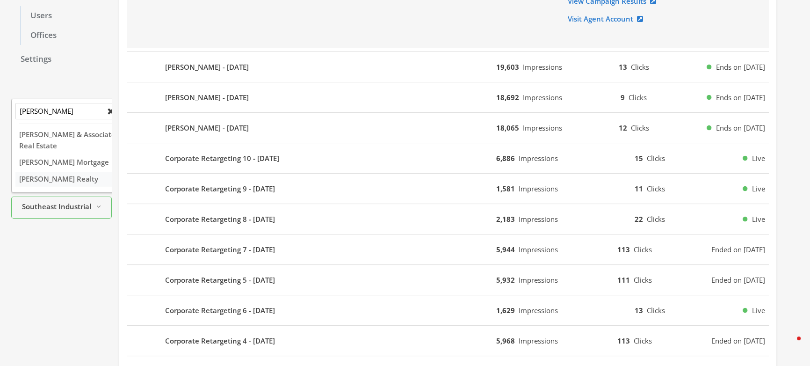
type input "smith"
click at [73, 171] on button "Smith Realty" at bounding box center [71, 178] width 112 height 15
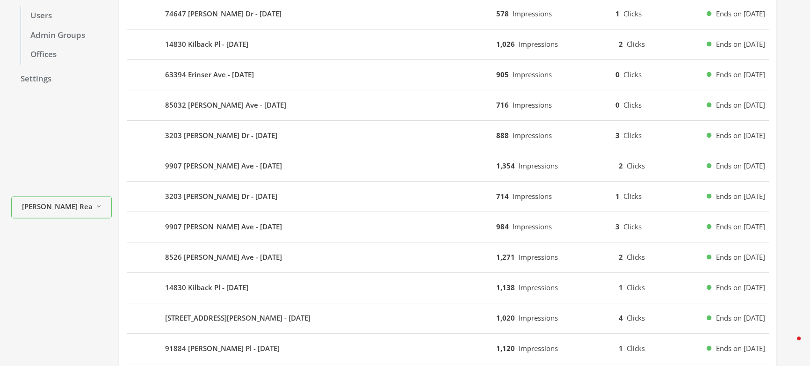
scroll to position [0, 0]
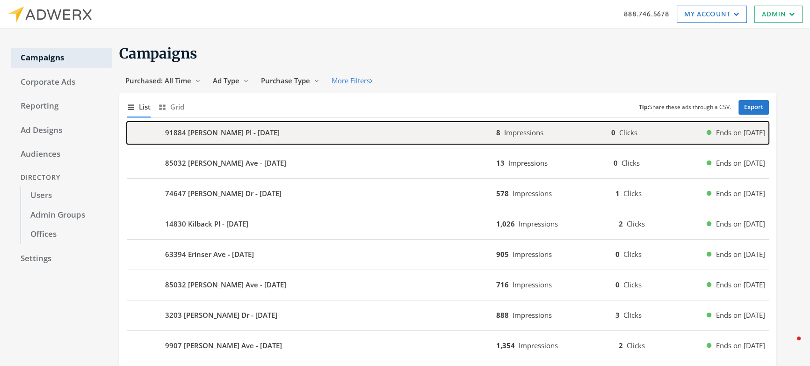
click at [215, 135] on b "91884 Ollie Pl - 2025-08-12" at bounding box center [222, 132] width 115 height 11
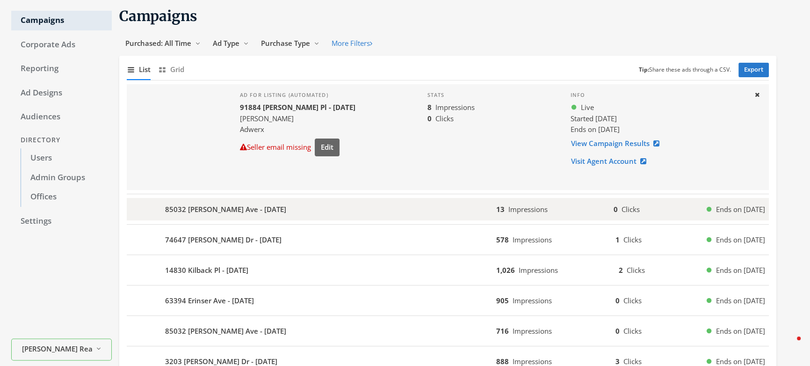
scroll to position [38, 0]
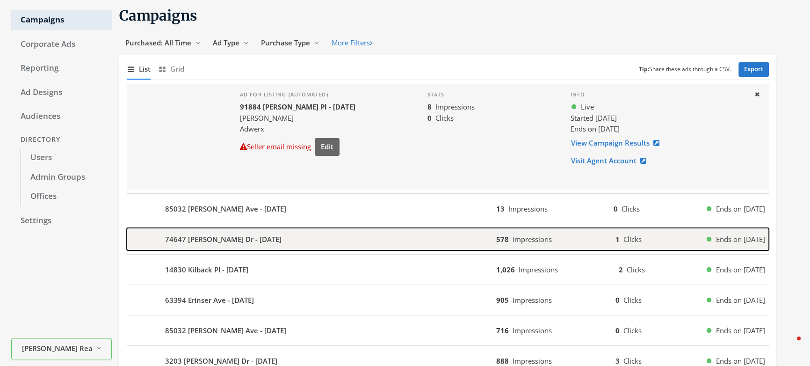
click at [211, 229] on div "74647 Jerrell Dr - 2025-08-11" at bounding box center [311, 239] width 369 height 22
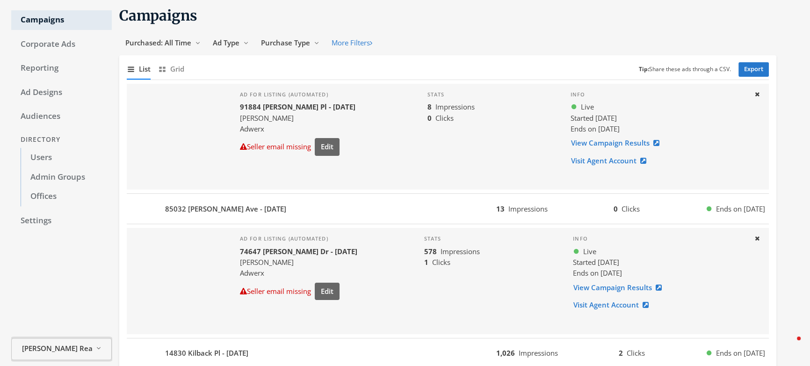
click at [61, 352] on span "Smith Realty" at bounding box center [57, 348] width 70 height 11
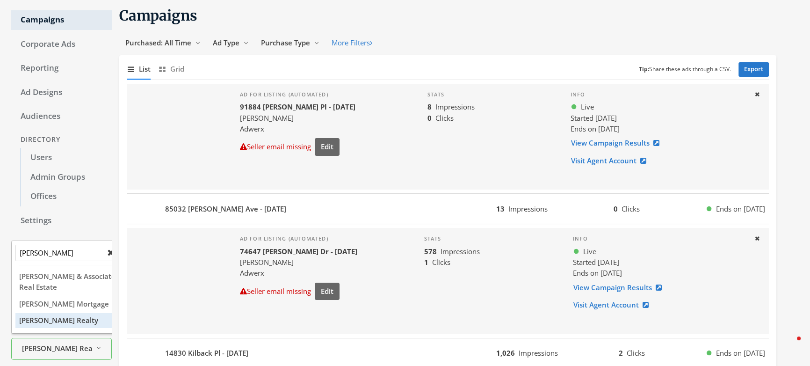
drag, startPoint x: 64, startPoint y: 261, endPoint x: 17, endPoint y: 259, distance: 46.8
click at [18, 259] on input "smith" at bounding box center [61, 253] width 87 height 12
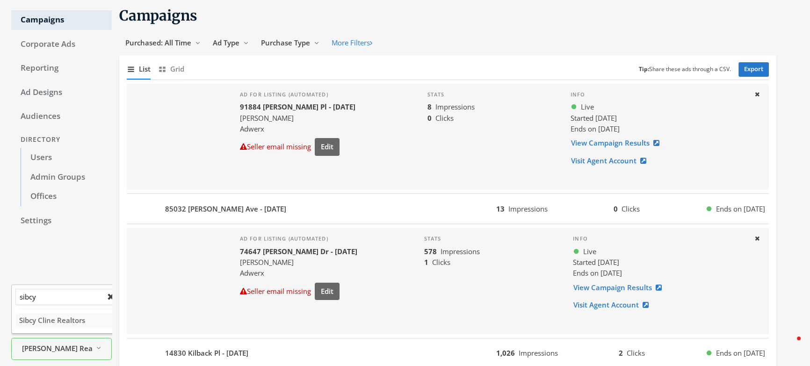
type input "sibcy"
click at [46, 315] on span "Sibcy Cline Realtors" at bounding box center [52, 319] width 66 height 9
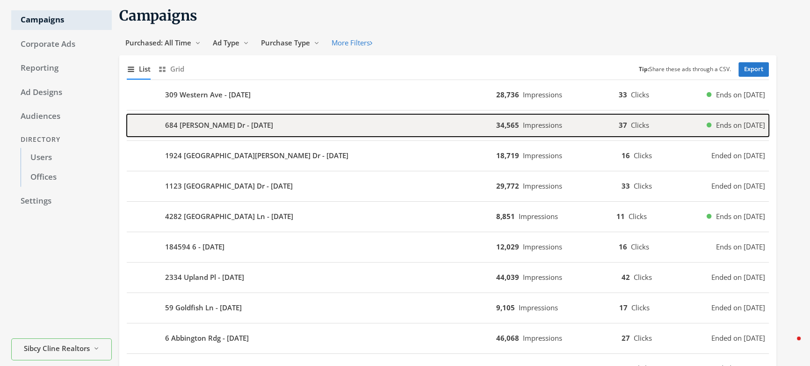
click at [229, 124] on b "684 Newton Dr - 2025-07-22" at bounding box center [219, 125] width 108 height 11
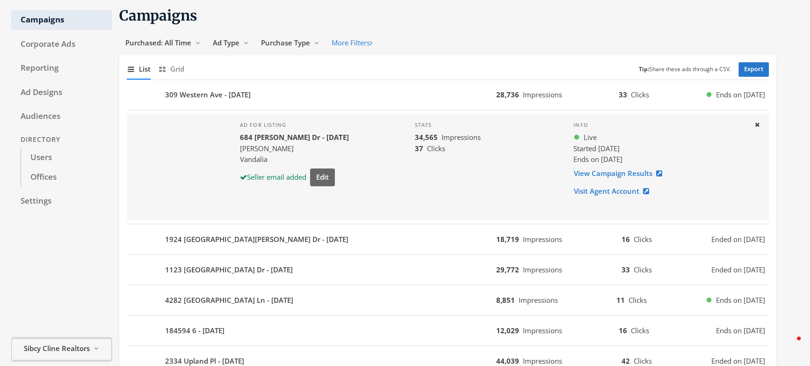
click at [71, 348] on span "Sibcy Cline Realtors" at bounding box center [57, 348] width 66 height 11
click at [110, 294] on icon at bounding box center [111, 297] width 6 height 6
click at [105, 292] on input "sibcy" at bounding box center [61, 297] width 87 height 12
type input "purewest"
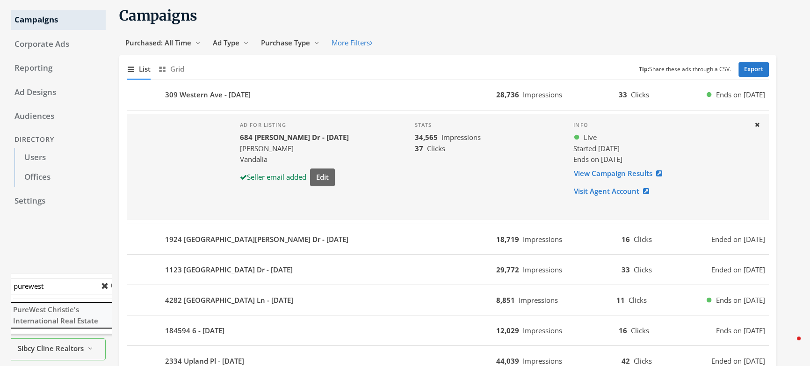
click at [64, 305] on span "PureWest Christie's International Real Estate" at bounding box center [55, 315] width 85 height 20
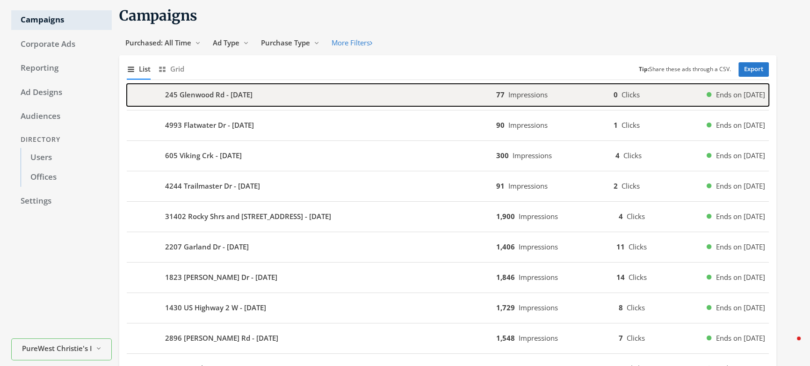
click at [190, 94] on b "245 Glenwood Rd - [DATE]" at bounding box center [208, 94] width 87 height 11
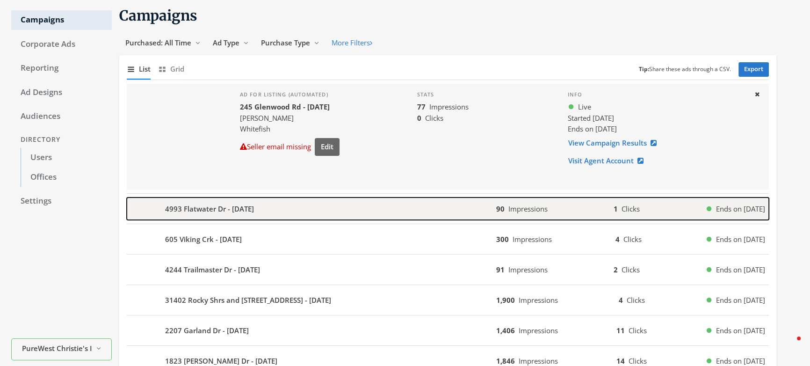
click at [254, 207] on b "4993 Flatwater Dr - [DATE]" at bounding box center [209, 208] width 89 height 11
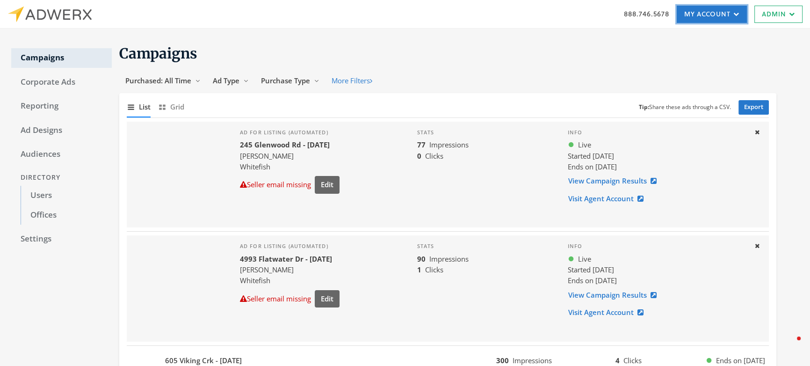
click at [687, 12] on link "My Account" at bounding box center [712, 14] width 70 height 17
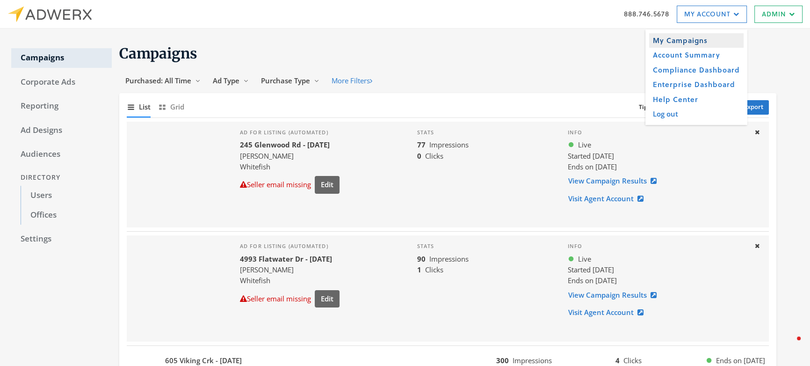
click at [681, 40] on link "My Campaigns" at bounding box center [696, 40] width 94 height 15
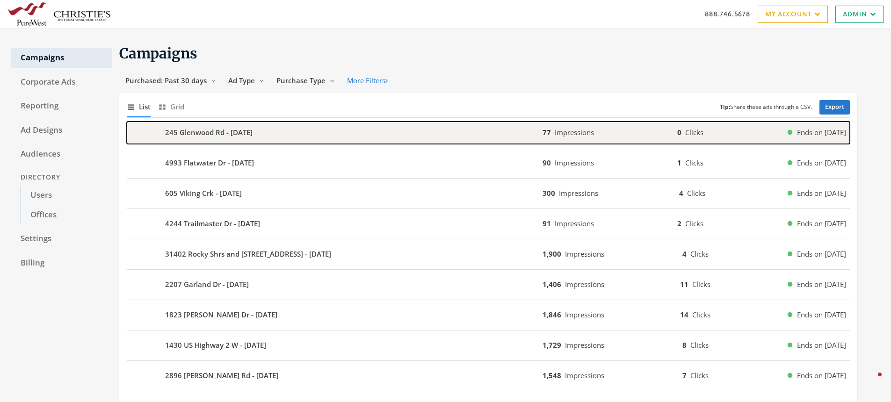
click at [227, 142] on div "245 Glenwood Rd - [DATE]" at bounding box center [335, 133] width 416 height 22
click at [312, 131] on div "245 Glenwood Rd - [DATE]" at bounding box center [335, 133] width 416 height 22
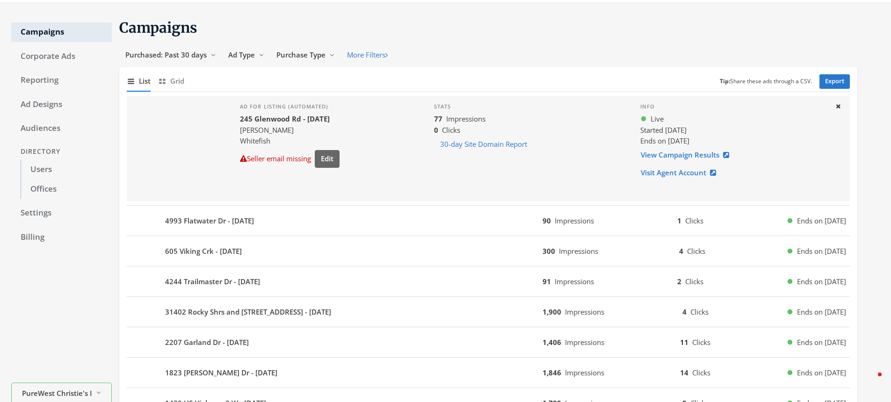
scroll to position [26, 0]
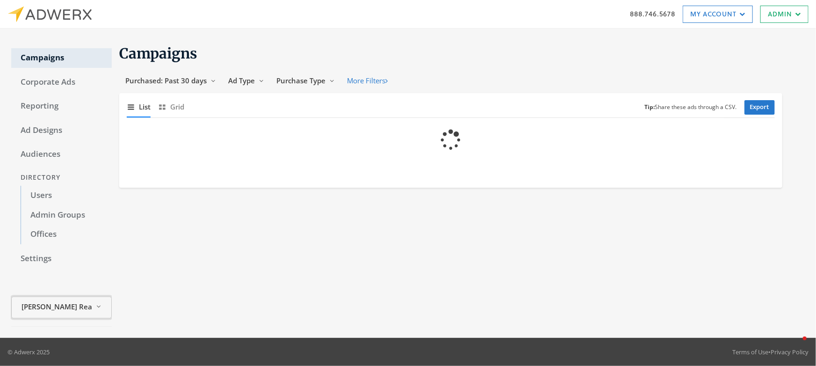
click at [60, 312] on span "Smith Realty" at bounding box center [57, 306] width 70 height 11
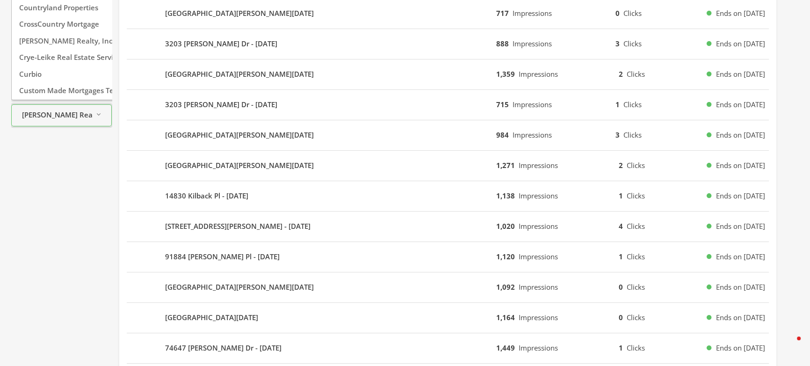
scroll to position [1870, 0]
drag, startPoint x: 44, startPoint y: 210, endPoint x: 81, endPoint y: 203, distance: 38.5
click at [45, 210] on div "Campaigns Corporate Ads Reporting Ad Designs Audiences Directory Users Admin Gr…" at bounding box center [61, 193] width 101 height 850
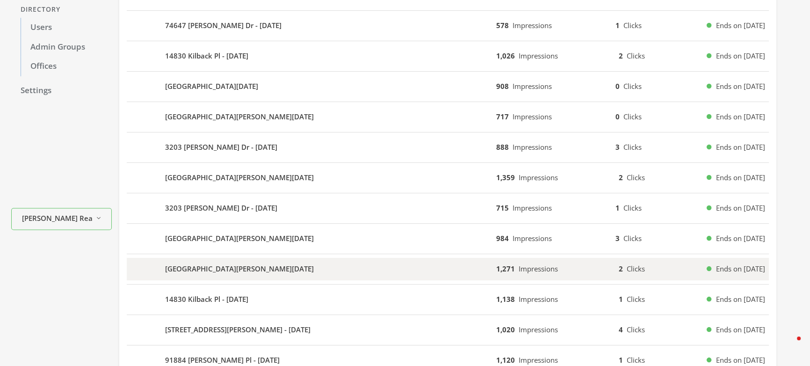
scroll to position [6, 0]
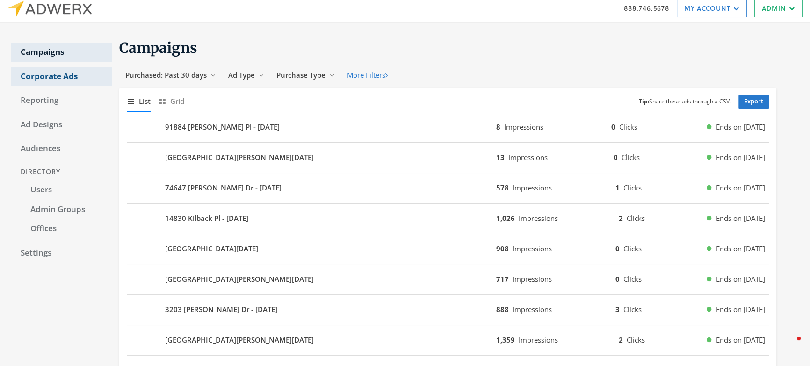
click at [61, 77] on link "Corporate Ads" at bounding box center [61, 77] width 101 height 20
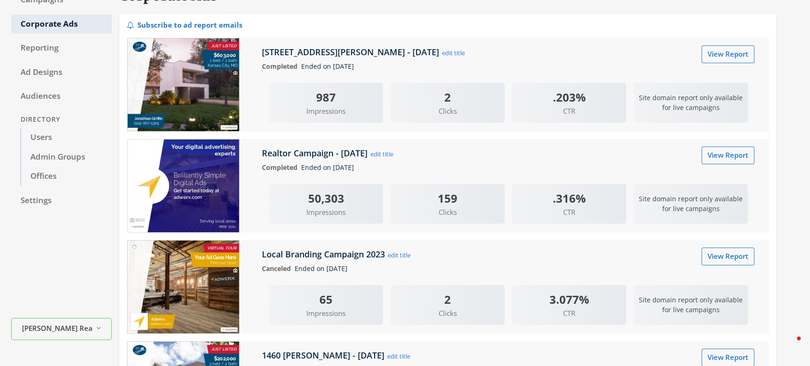
scroll to position [99, 0]
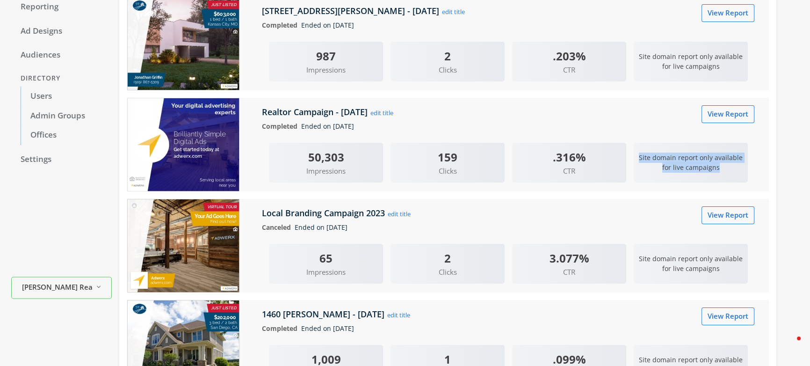
drag, startPoint x: 642, startPoint y: 158, endPoint x: 718, endPoint y: 168, distance: 76.5
click at [718, 168] on p "Site domain report only available for live campaigns" at bounding box center [691, 163] width 114 height 30
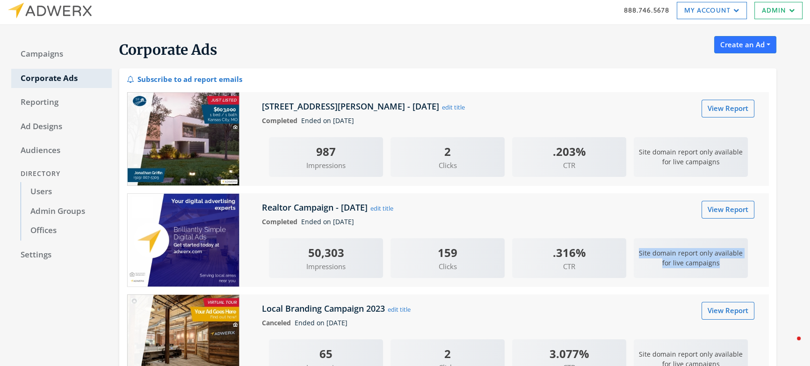
scroll to position [0, 0]
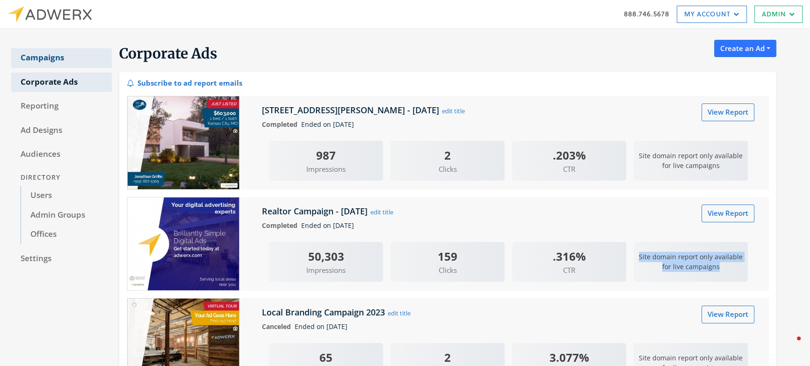
click at [29, 63] on link "Campaigns" at bounding box center [61, 58] width 101 height 20
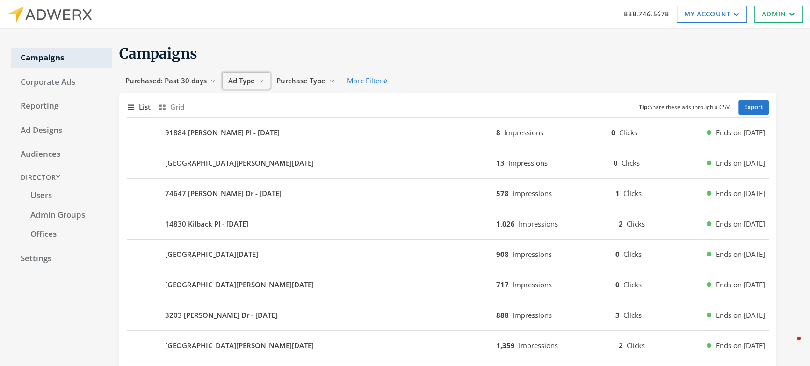
click at [243, 84] on span "Ad Type" at bounding box center [241, 80] width 27 height 9
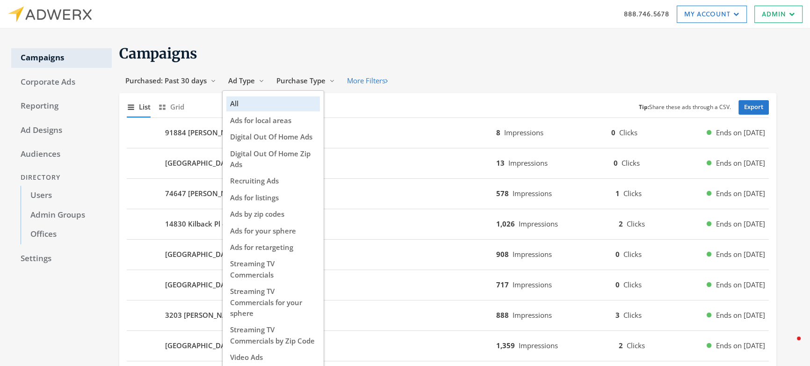
click at [373, 51] on h1 "Campaigns" at bounding box center [447, 53] width 657 height 18
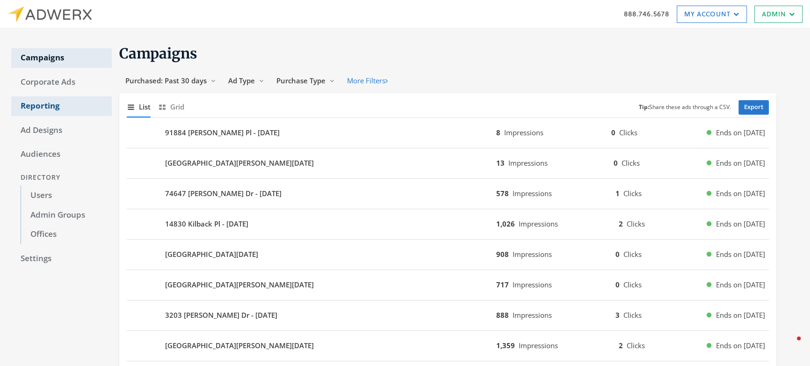
click at [57, 110] on link "Reporting" at bounding box center [61, 106] width 101 height 20
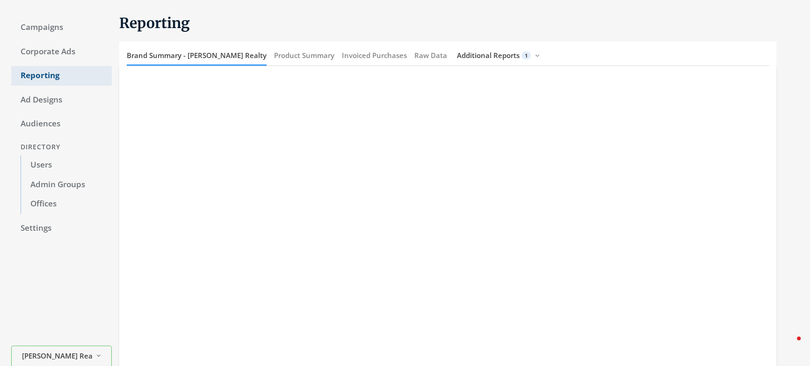
scroll to position [39, 0]
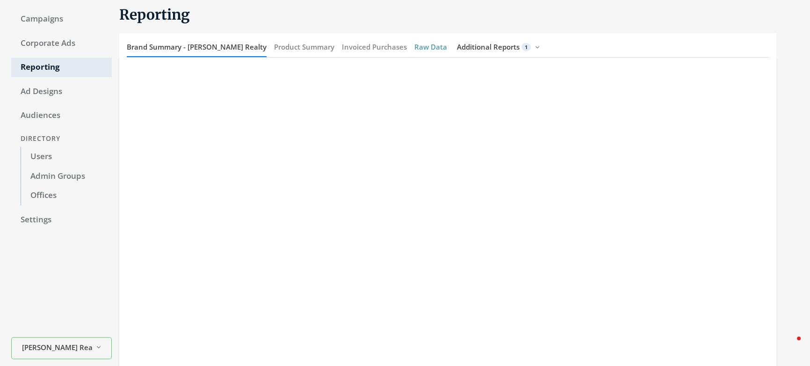
click at [414, 45] on button "Raw Data" at bounding box center [430, 47] width 33 height 20
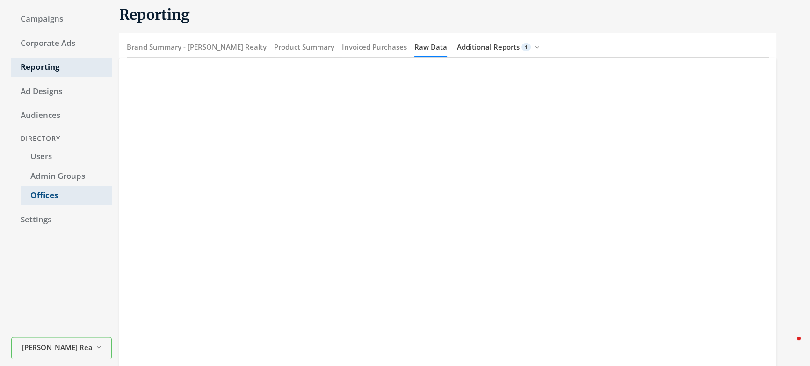
click at [50, 196] on link "Offices" at bounding box center [66, 196] width 91 height 20
